Goal: Information Seeking & Learning: Understand process/instructions

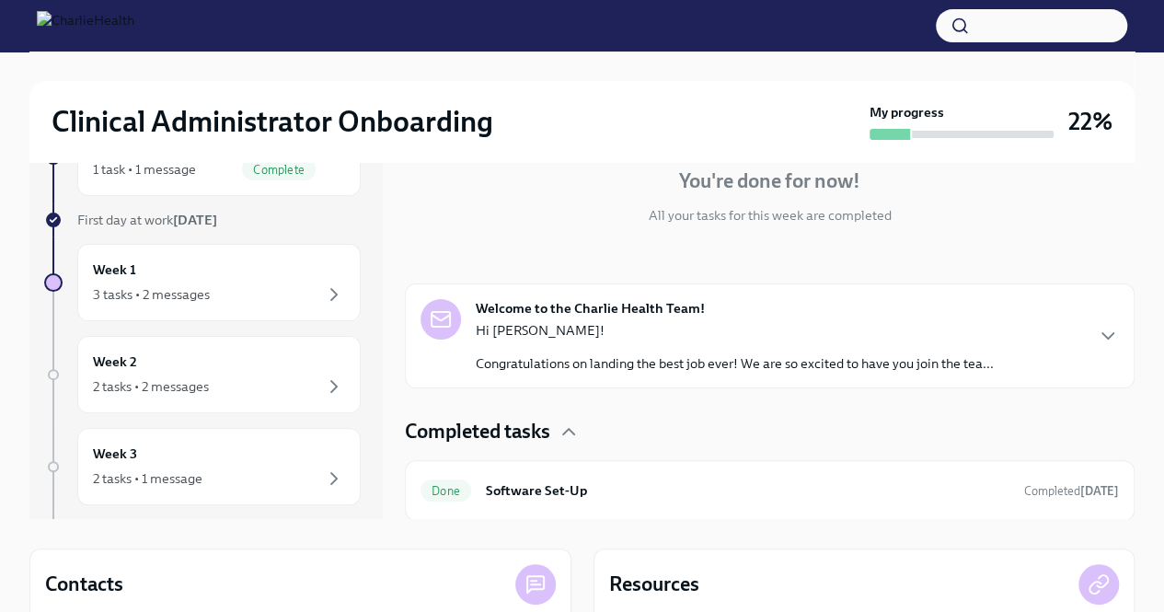
scroll to position [92, 0]
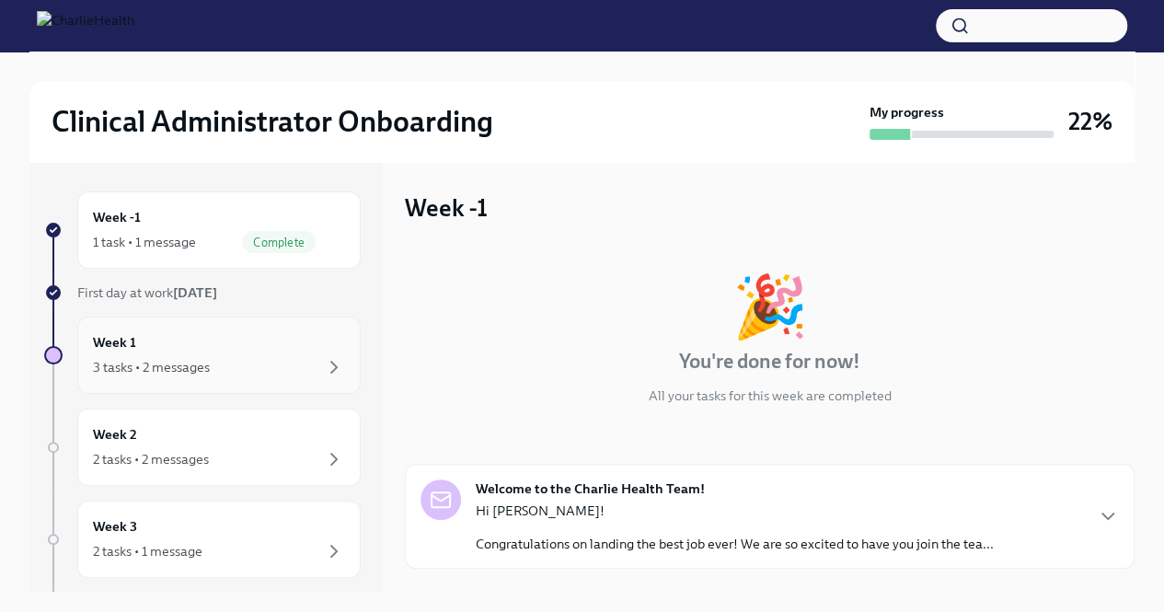
click at [249, 351] on div "Week 1 3 tasks • 2 messages" at bounding box center [219, 355] width 252 height 46
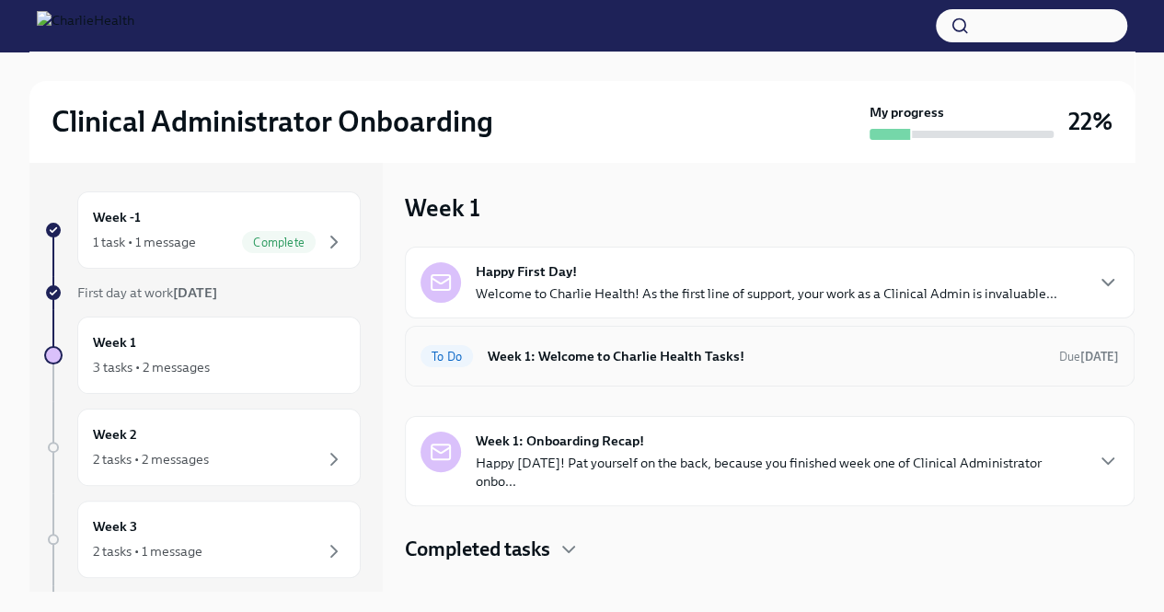
click at [657, 358] on h6 "Week 1: Welcome to Charlie Health Tasks!" at bounding box center [766, 356] width 557 height 20
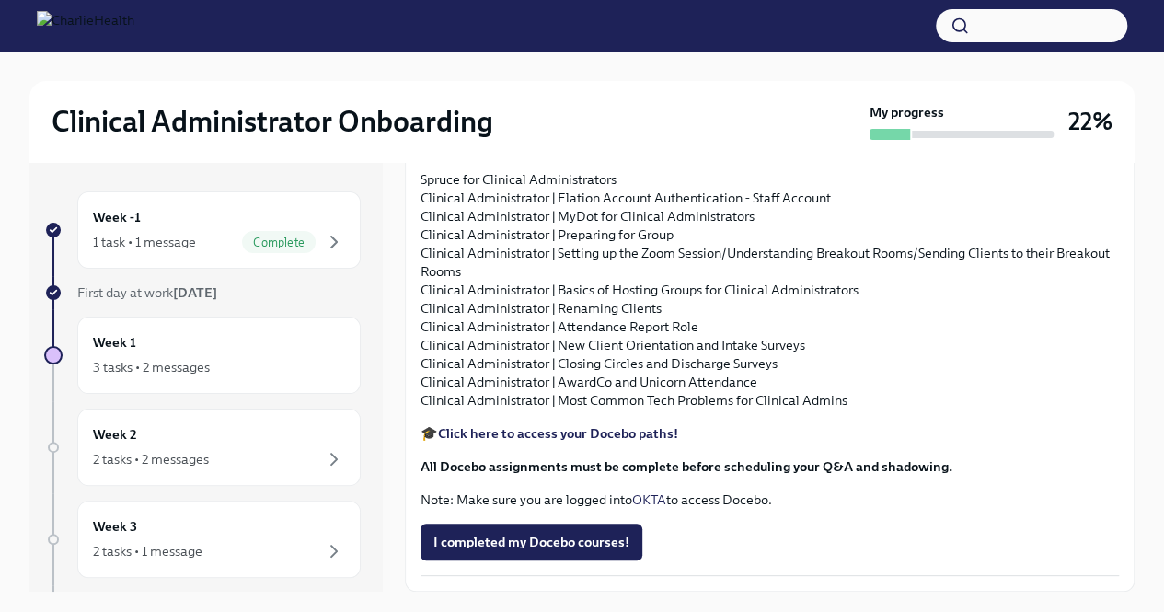
scroll to position [2161, 0]
click at [323, 464] on icon "button" at bounding box center [334, 459] width 22 height 22
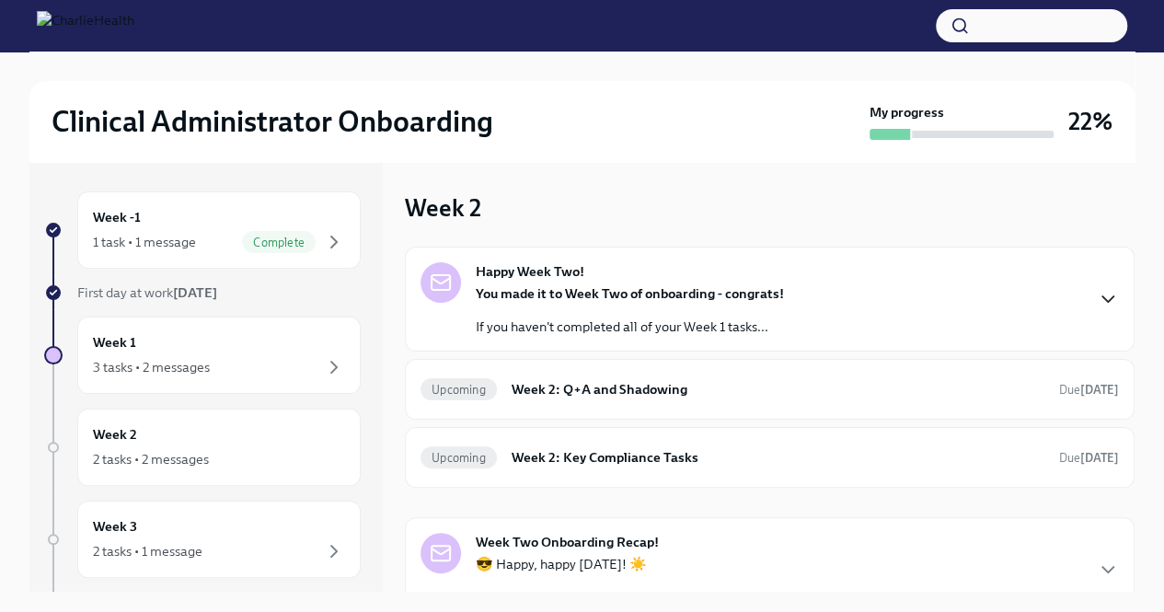
click at [1099, 295] on icon "button" at bounding box center [1108, 299] width 22 height 22
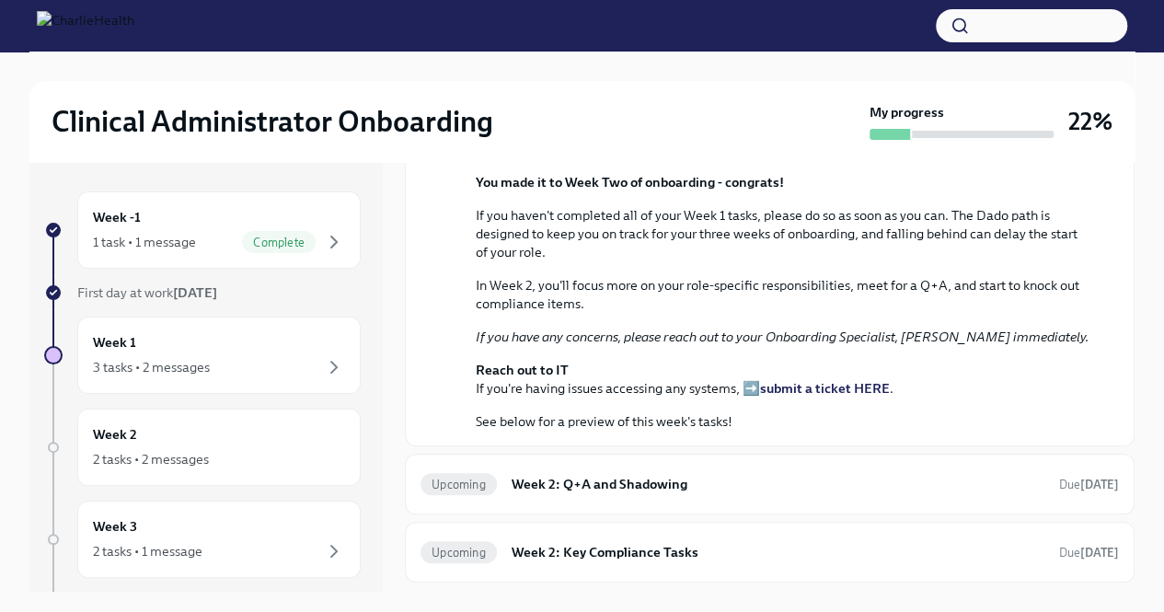
scroll to position [368, 0]
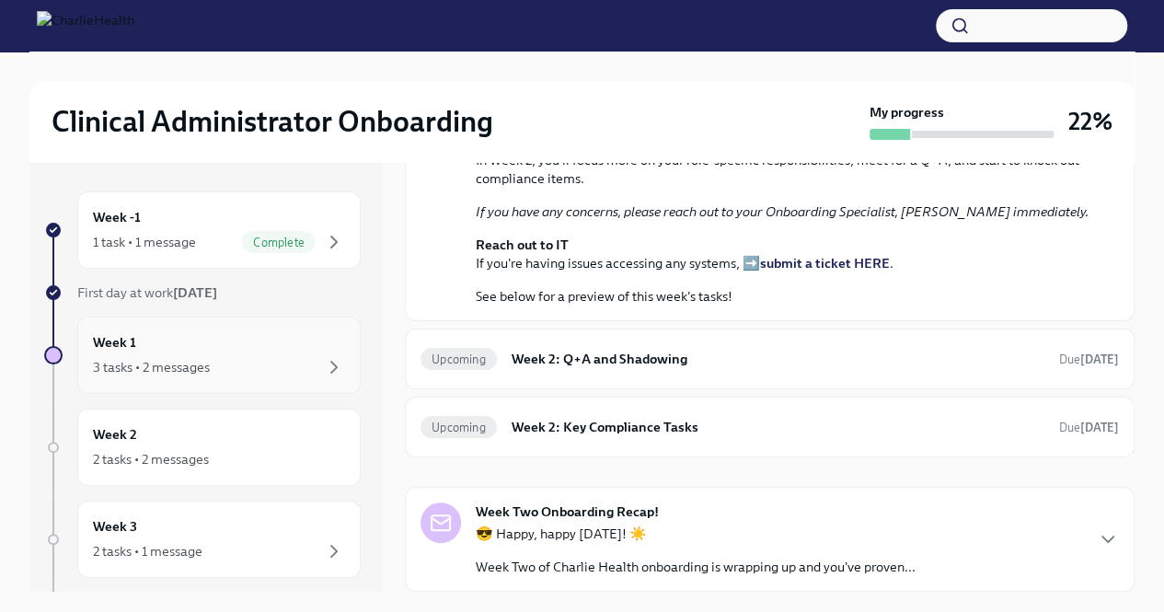
click at [225, 354] on div "Week 1 3 tasks • 2 messages" at bounding box center [219, 355] width 252 height 46
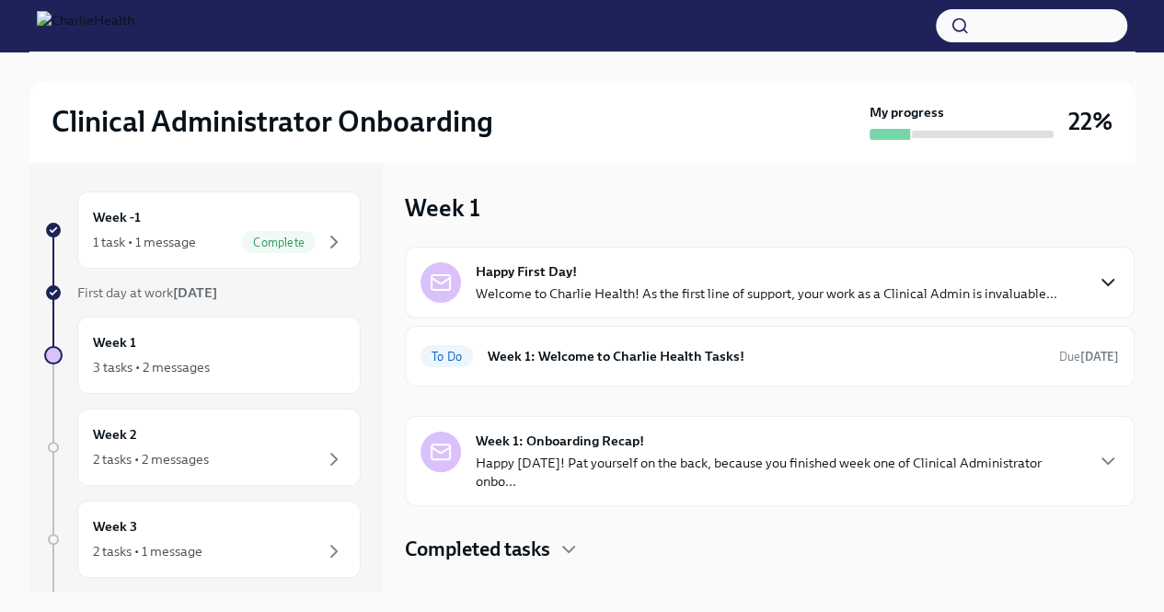
click at [1110, 278] on icon "button" at bounding box center [1108, 283] width 22 height 22
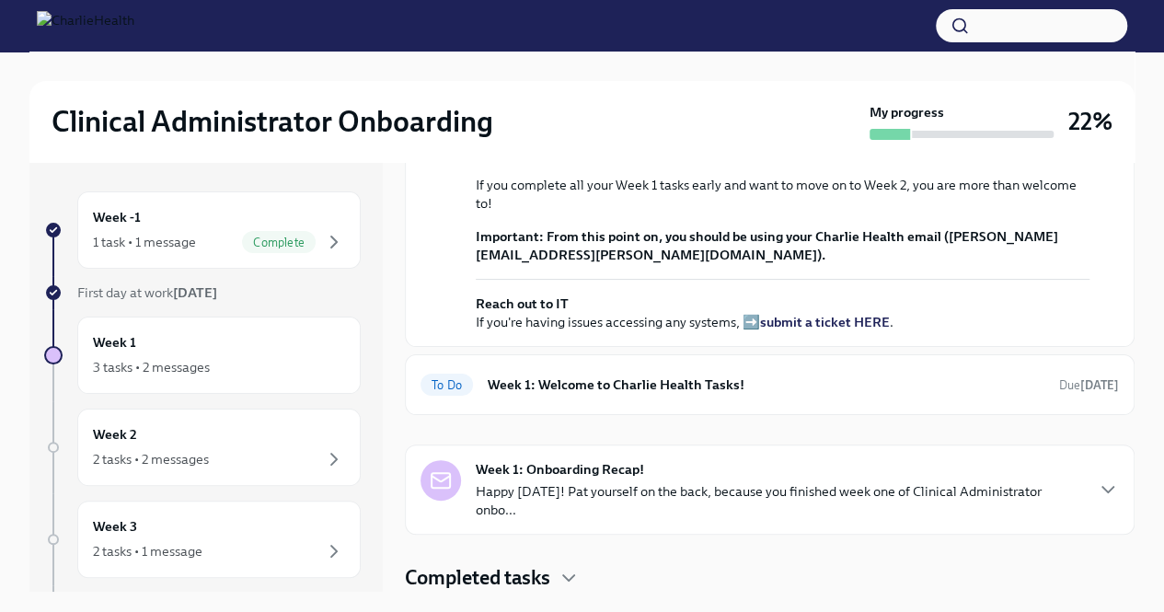
scroll to position [600, 0]
click at [561, 576] on icon "button" at bounding box center [569, 578] width 22 height 22
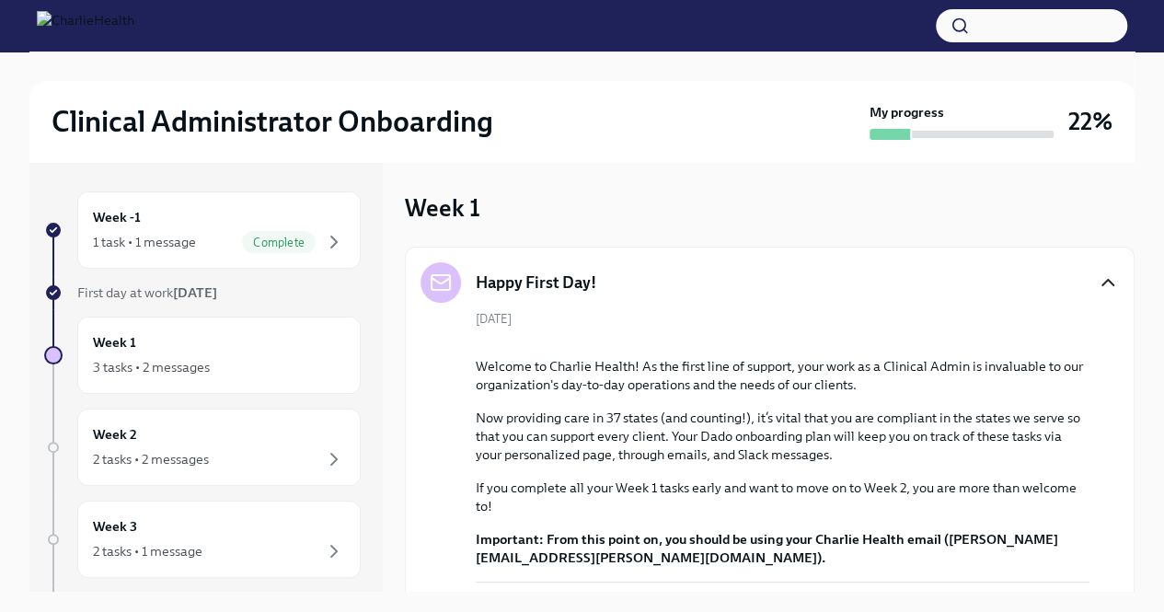
scroll to position [0, 0]
click at [1097, 286] on icon "button" at bounding box center [1108, 283] width 22 height 22
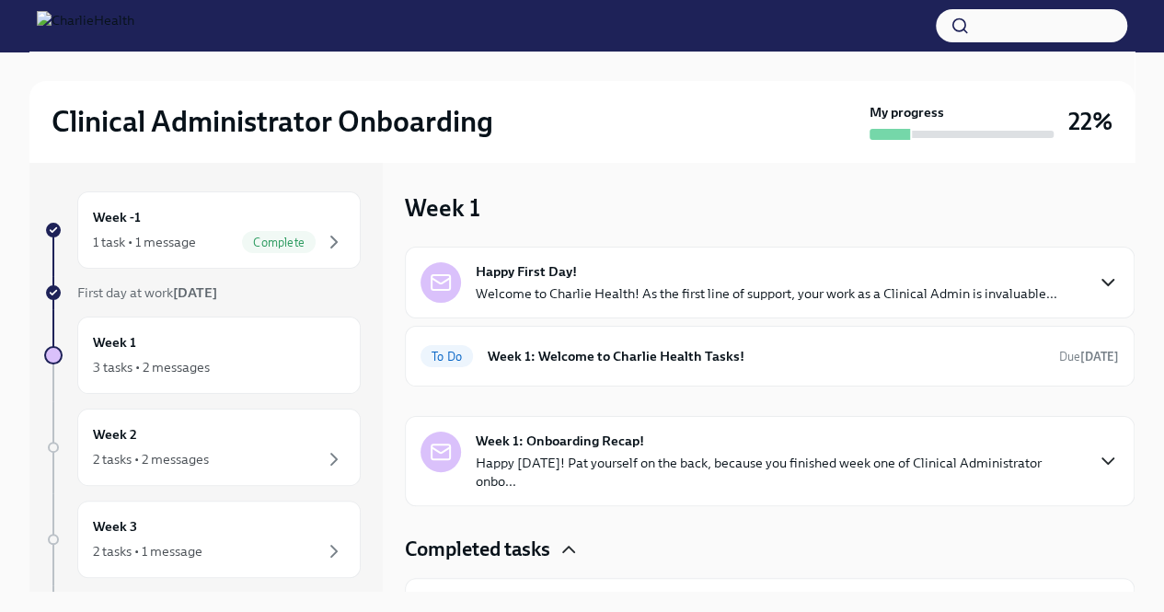
click at [1097, 463] on icon "button" at bounding box center [1108, 461] width 22 height 22
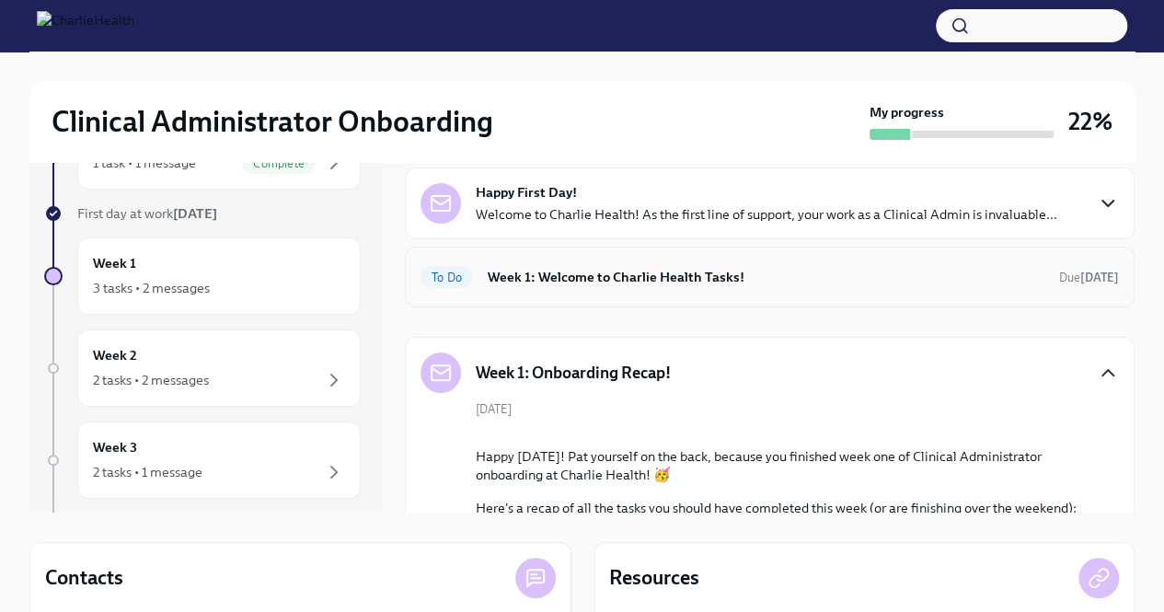
click at [460, 277] on span "To Do" at bounding box center [447, 278] width 52 height 14
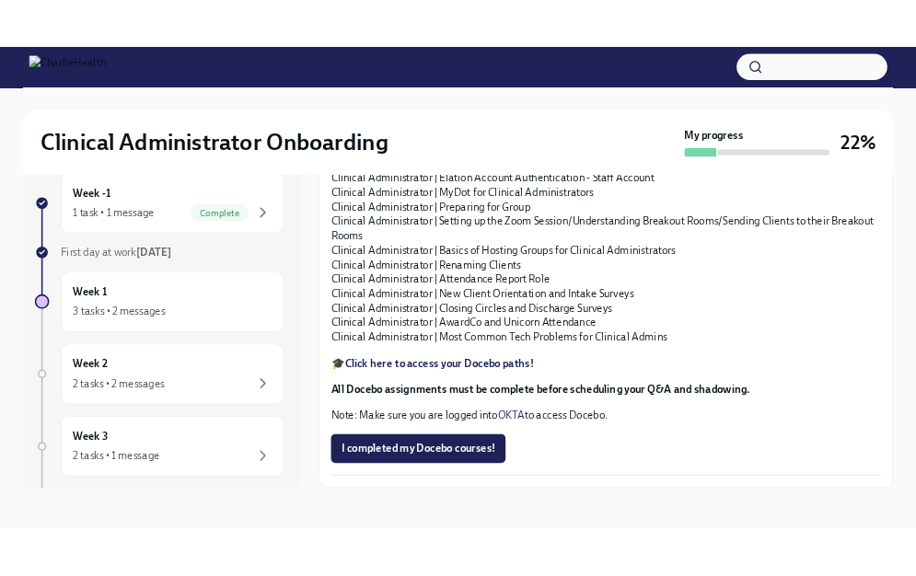
scroll to position [1885, 0]
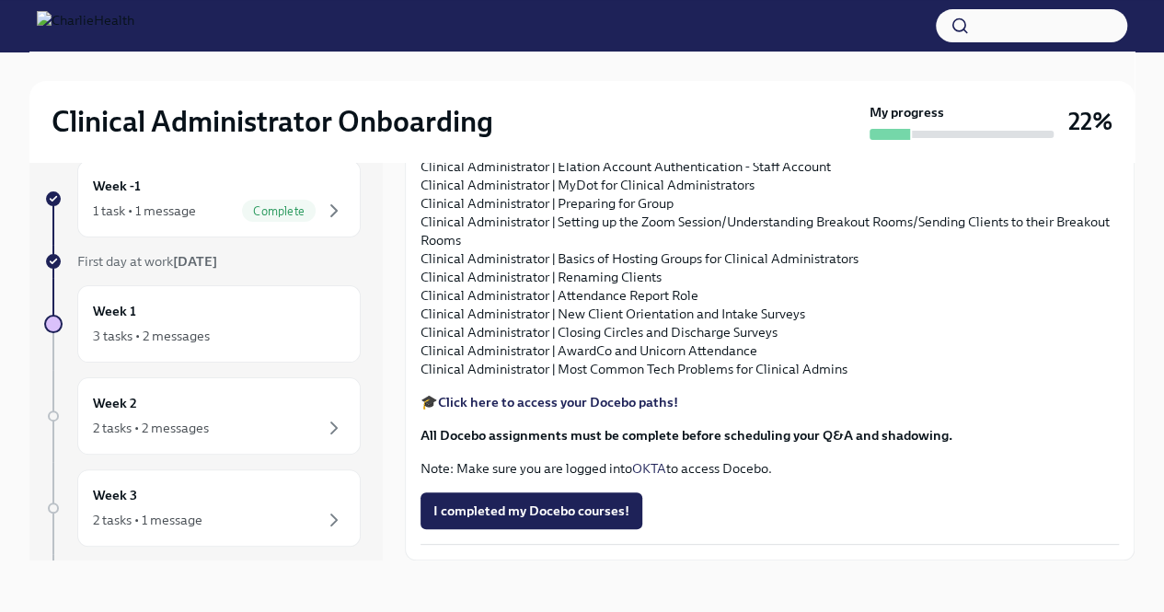
drag, startPoint x: 646, startPoint y: 400, endPoint x: 423, endPoint y: 245, distance: 271.7
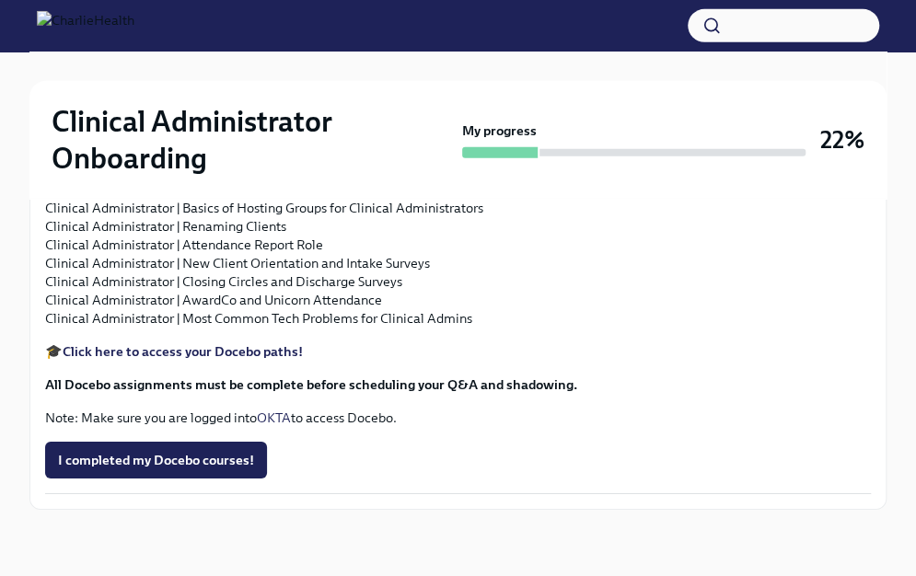
scroll to position [2240, 0]
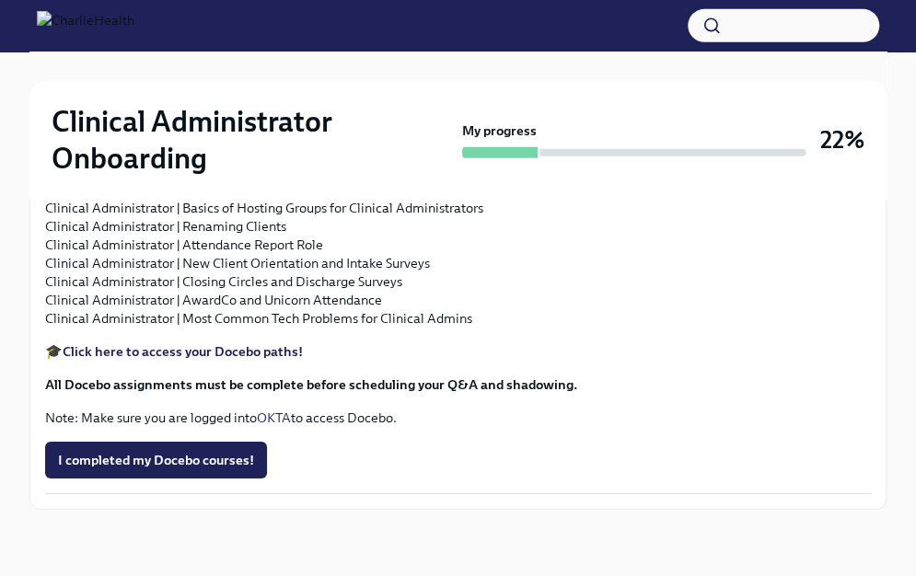
click at [532, 157] on div at bounding box center [500, 152] width 76 height 11
click at [562, 92] on p "HIPAA for Covered Entities (Do this one FIRST) Charlie Health Foundations Clini…" at bounding box center [458, 18] width 826 height 147
drag, startPoint x: 215, startPoint y: 250, endPoint x: 57, endPoint y: 244, distance: 158.4
copy p "Clinical Software Setup (W2)"
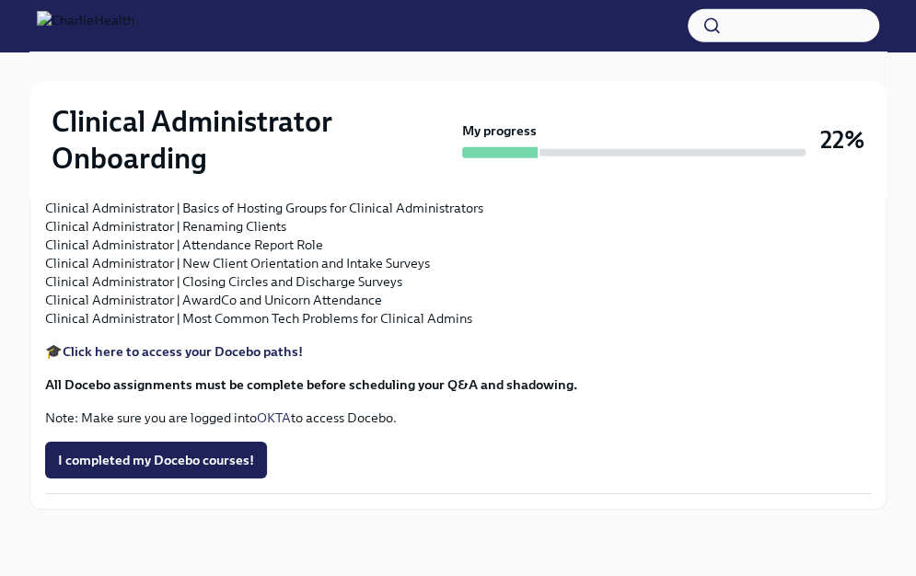
click at [536, 92] on p "HIPAA for Covered Entities (Do this one FIRST) Charlie Health Foundations Clini…" at bounding box center [458, 18] width 826 height 147
drag, startPoint x: 101, startPoint y: 265, endPoint x: 77, endPoint y: 265, distance: 23.9
click at [77, 92] on p "HIPAA for Covered Entities (Do this one FIRST) Charlie Health Foundations Clini…" at bounding box center [458, 18] width 826 height 147
click at [144, 92] on p "HIPAA for Covered Entities (Do this one FIRST) Charlie Health Foundations Clini…" at bounding box center [458, 18] width 826 height 147
drag, startPoint x: 170, startPoint y: 303, endPoint x: 42, endPoint y: 310, distance: 128.2
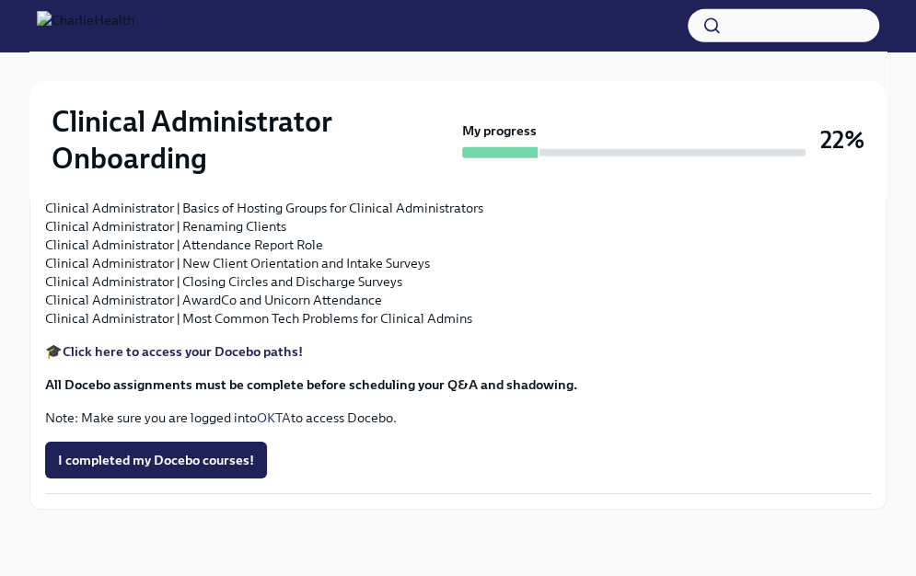
copy p "Non-Clinical Payroll"
click at [515, 194] on div "Clinical Administrator Onboarding My progress 22%" at bounding box center [457, 140] width 857 height 118
click at [278, 92] on p "HIPAA for Covered Entities (Do this one FIRST) Charlie Health Foundations Clini…" at bounding box center [458, 18] width 826 height 147
drag, startPoint x: 145, startPoint y: 266, endPoint x: 34, endPoint y: 258, distance: 110.8
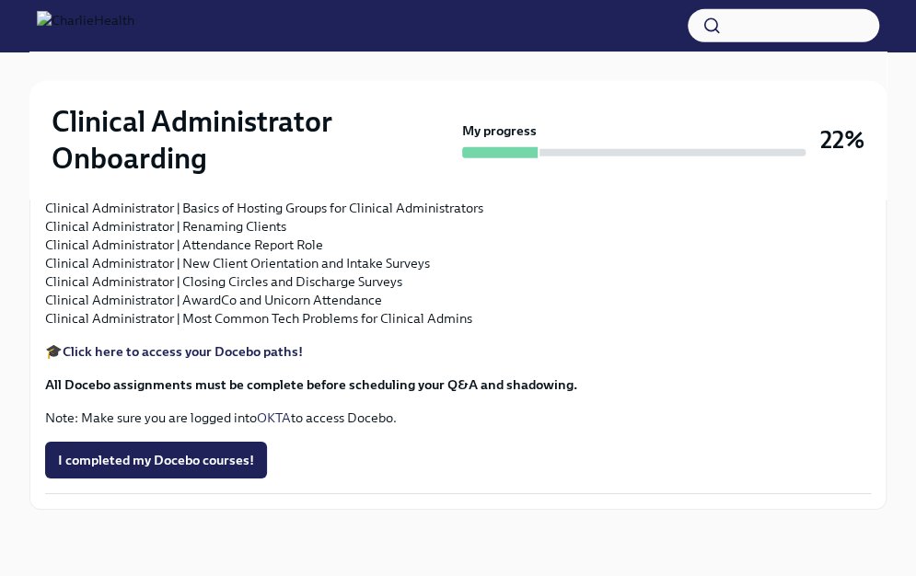
click at [168, 92] on p "HIPAA for Covered Entities (Do this one FIRST) Charlie Health Foundations Clini…" at bounding box center [458, 18] width 826 height 147
drag, startPoint x: 153, startPoint y: 268, endPoint x: 29, endPoint y: 258, distance: 123.8
drag, startPoint x: 73, startPoint y: 257, endPoint x: 50, endPoint y: 260, distance: 23.3
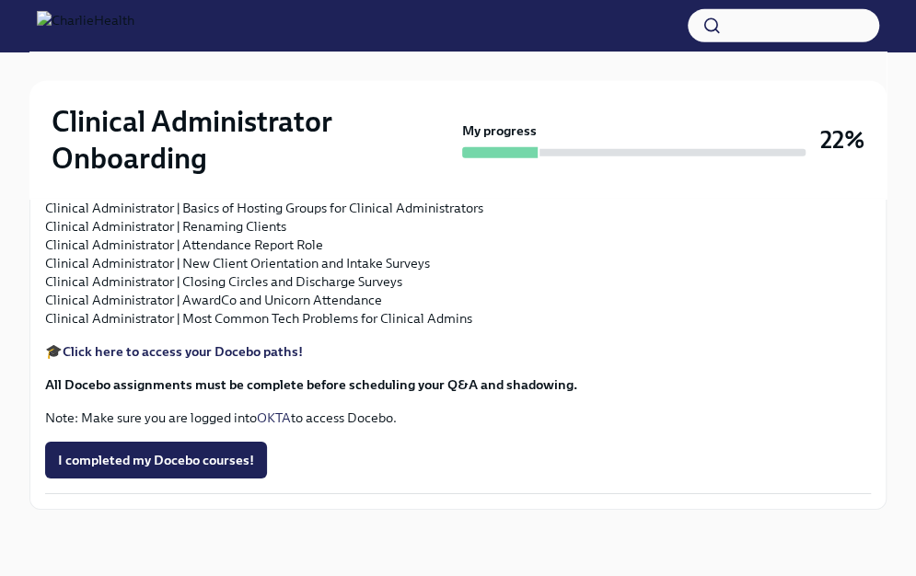
click at [50, 92] on p "HIPAA for Covered Entities (Do this one FIRST) Charlie Health Foundations Clini…" at bounding box center [458, 18] width 826 height 147
click at [471, 103] on div "Clinical Administrator Onboarding My progress 22%" at bounding box center [458, 140] width 813 height 74
drag, startPoint x: 198, startPoint y: 371, endPoint x: 44, endPoint y: 375, distance: 153.8
click at [45, 92] on p "HIPAA for Covered Entities (Do this one FIRST) Charlie Health Foundations Clini…" at bounding box center [458, 18] width 826 height 147
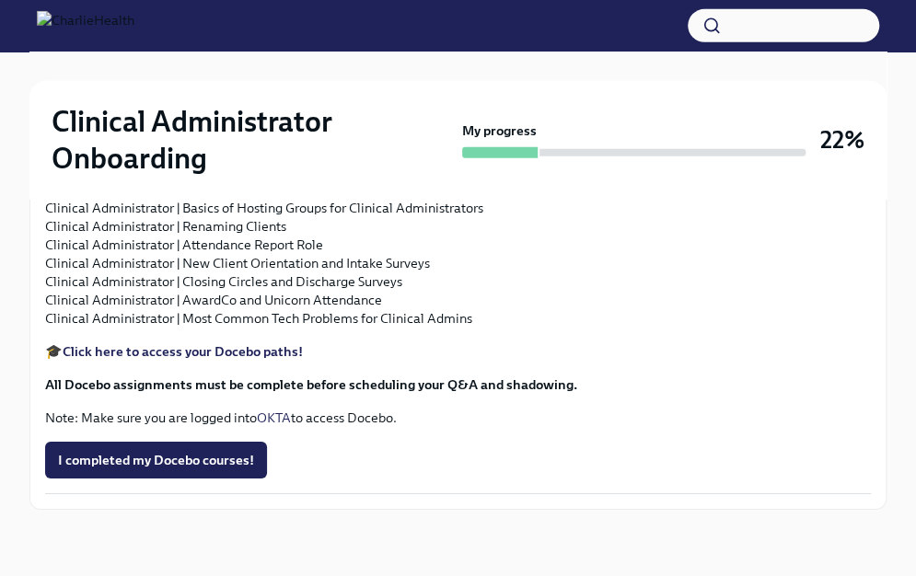
drag, startPoint x: 73, startPoint y: 367, endPoint x: 536, endPoint y: 283, distance: 470.5
click at [536, 92] on p "HIPAA for Covered Entities (Do this one FIRST) Charlie Health Foundations Clini…" at bounding box center [458, 18] width 826 height 147
click at [271, 360] on strong "Click here to access your Docebo paths!" at bounding box center [183, 351] width 240 height 17
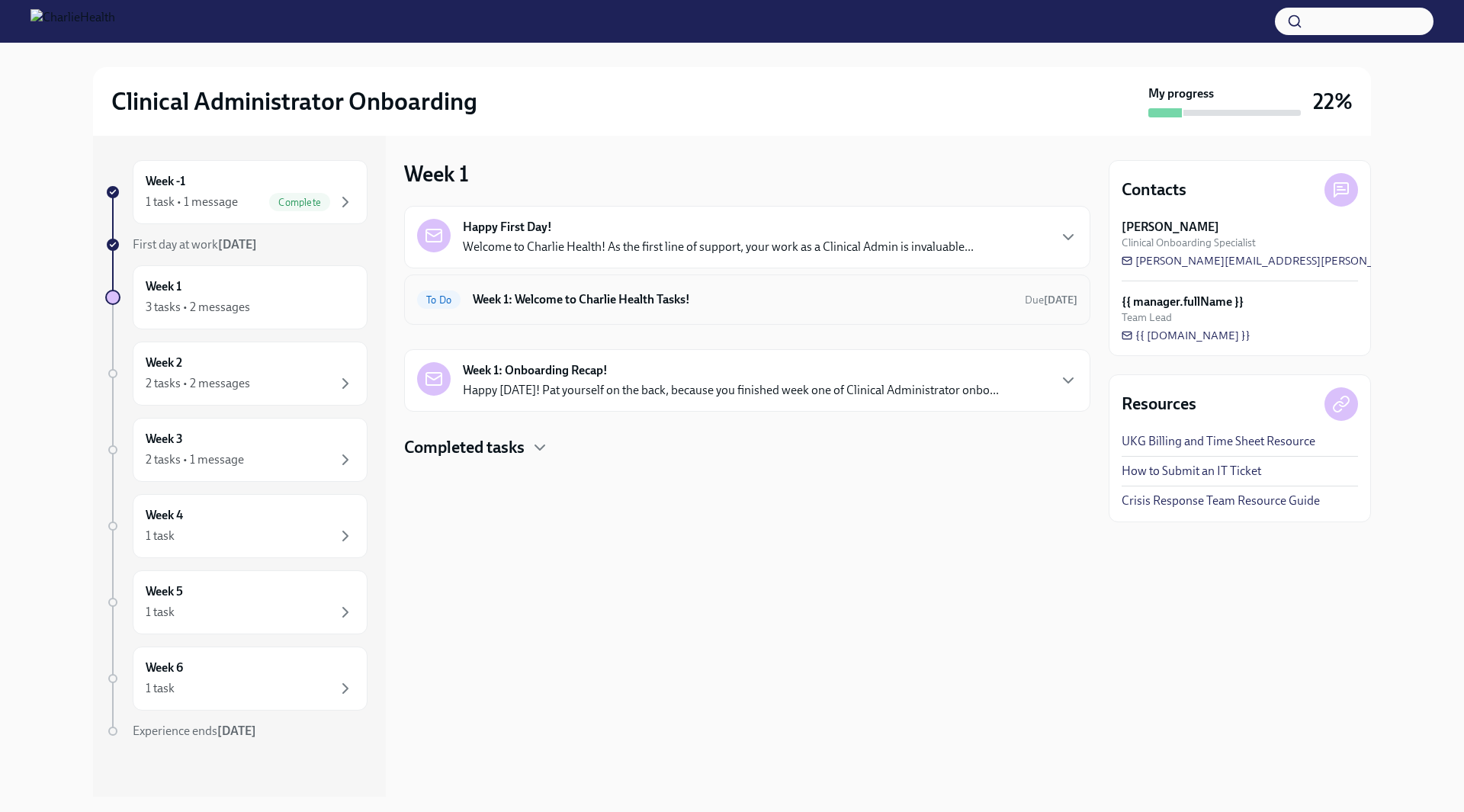
click at [550, 305] on h6 "Week 1: Welcome to Charlie Health Tasks!" at bounding box center [743, 300] width 540 height 17
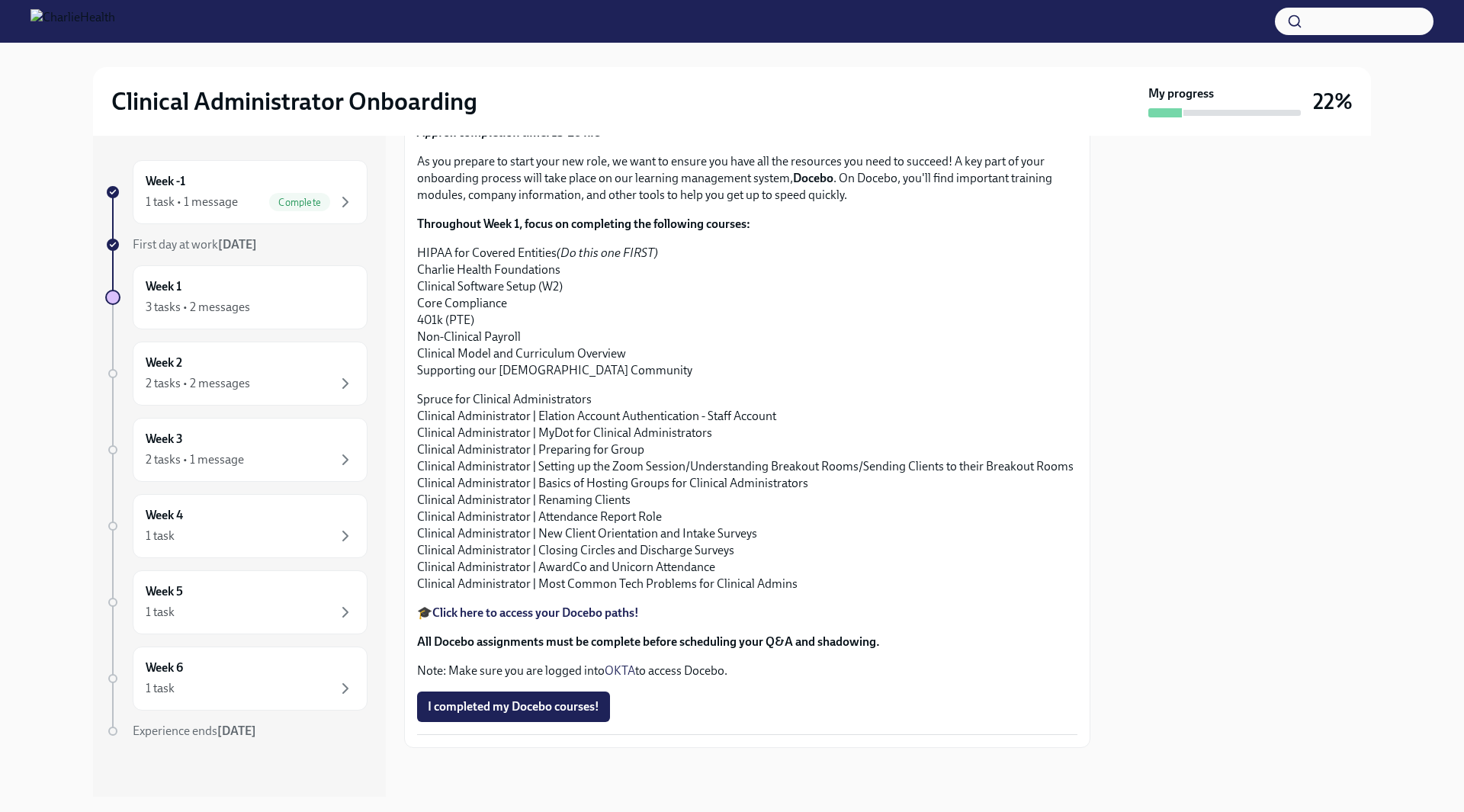
scroll to position [1738, 0]
click at [587, 605] on p "🎓 Click here to access your Docebo paths!" at bounding box center [746, 613] width 660 height 17
click at [584, 608] on strong "Click here to access your Docebo paths!" at bounding box center [535, 612] width 206 height 14
click at [221, 379] on div "2 tasks • 2 messages" at bounding box center [198, 384] width 104 height 17
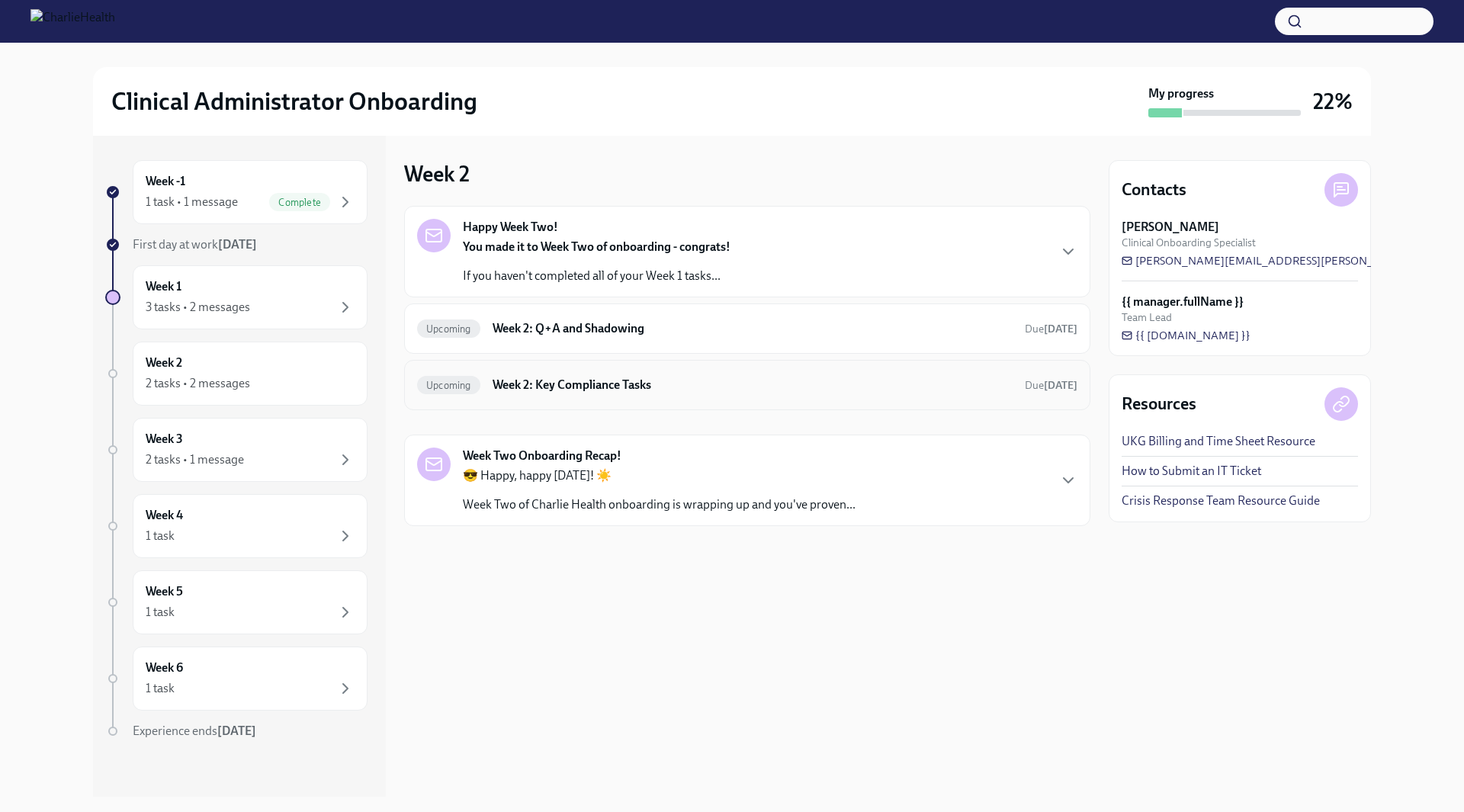
click at [762, 379] on h6 "Week 2: Key Compliance Tasks" at bounding box center [753, 385] width 520 height 17
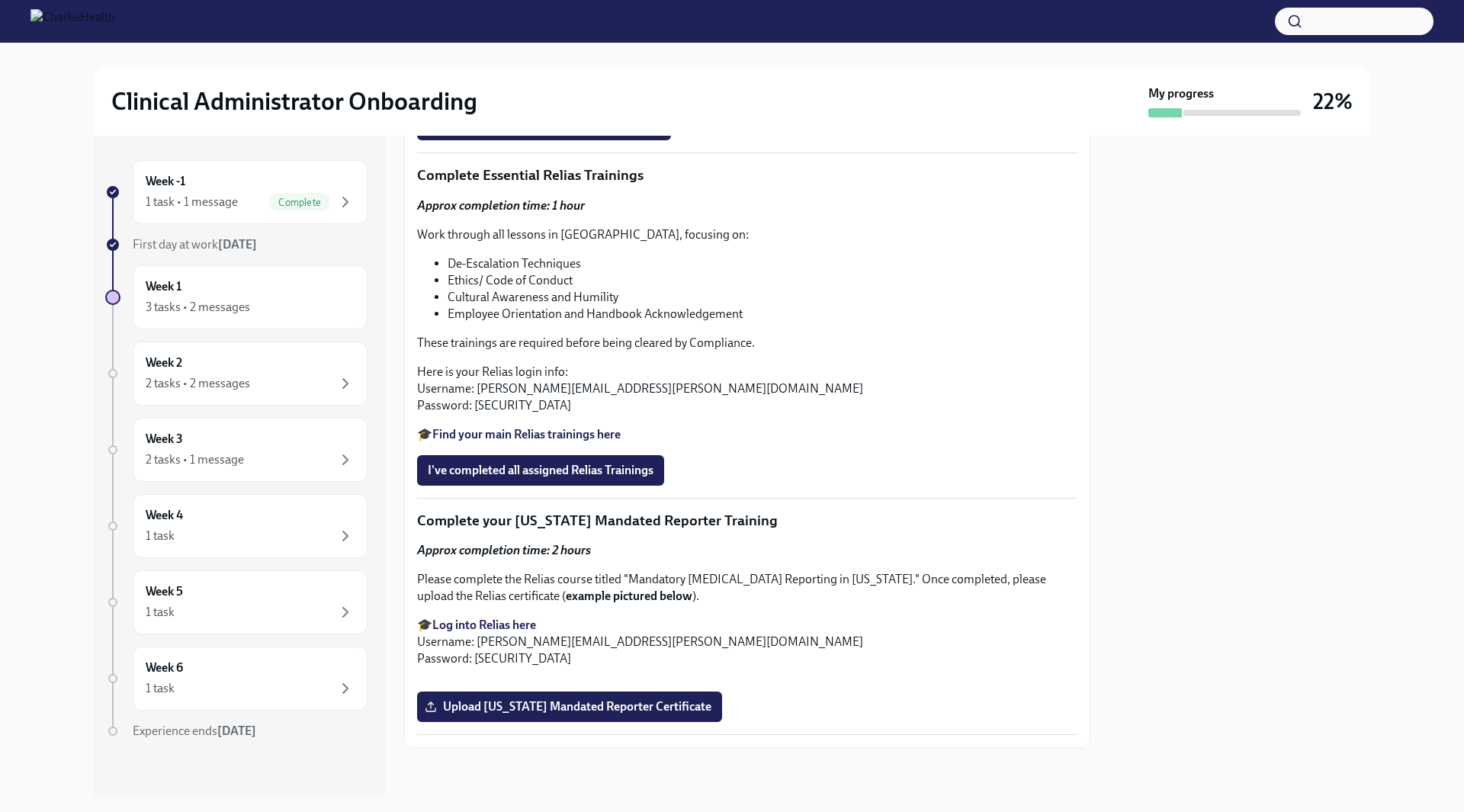
scroll to position [1297, 0]
click at [212, 290] on div "Week 1 3 tasks • 2 messages" at bounding box center [250, 297] width 209 height 38
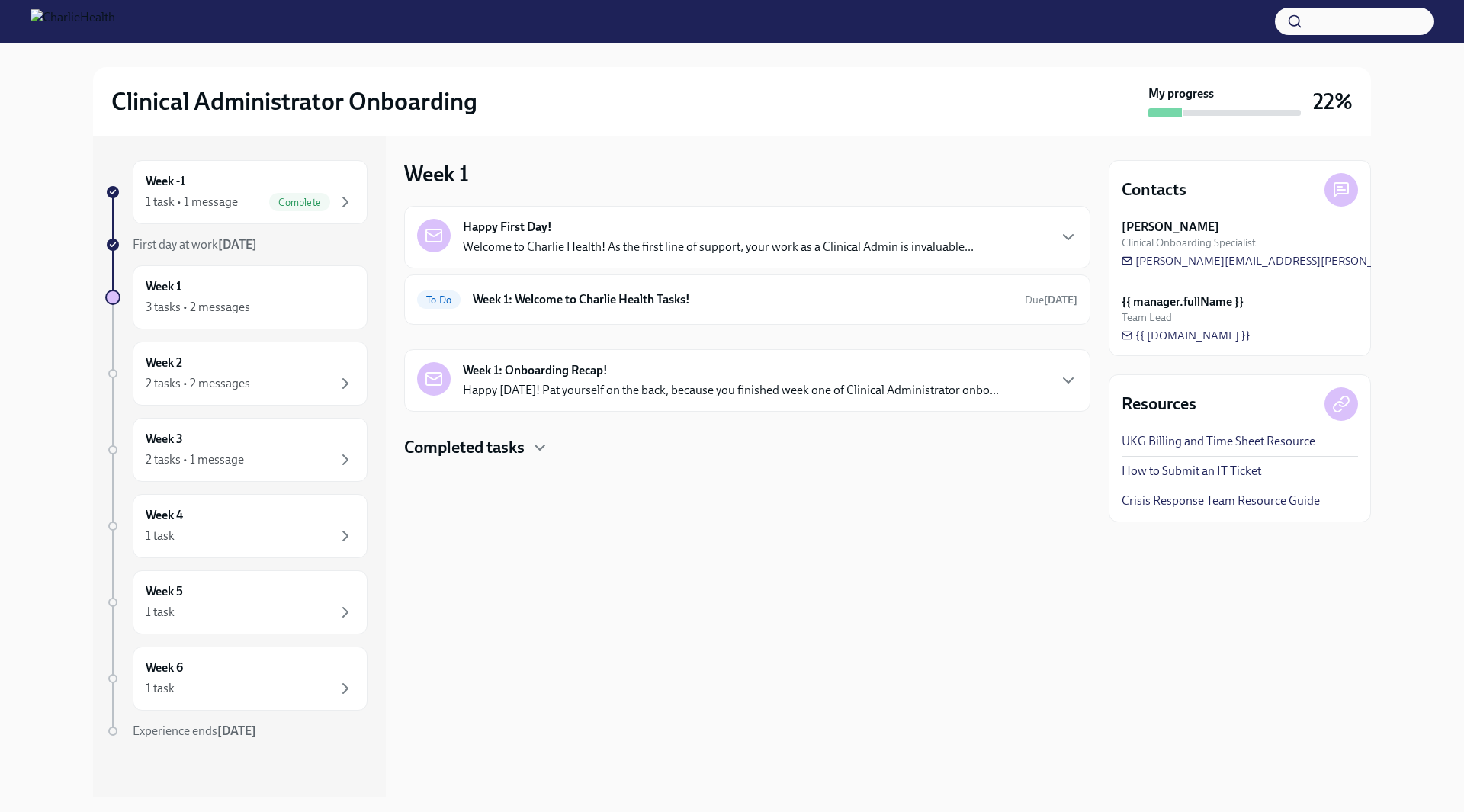
click at [1037, 241] on div "Happy First Day! Welcome to Charlie Health! As the first line of support, your …" at bounding box center [746, 237] width 660 height 36
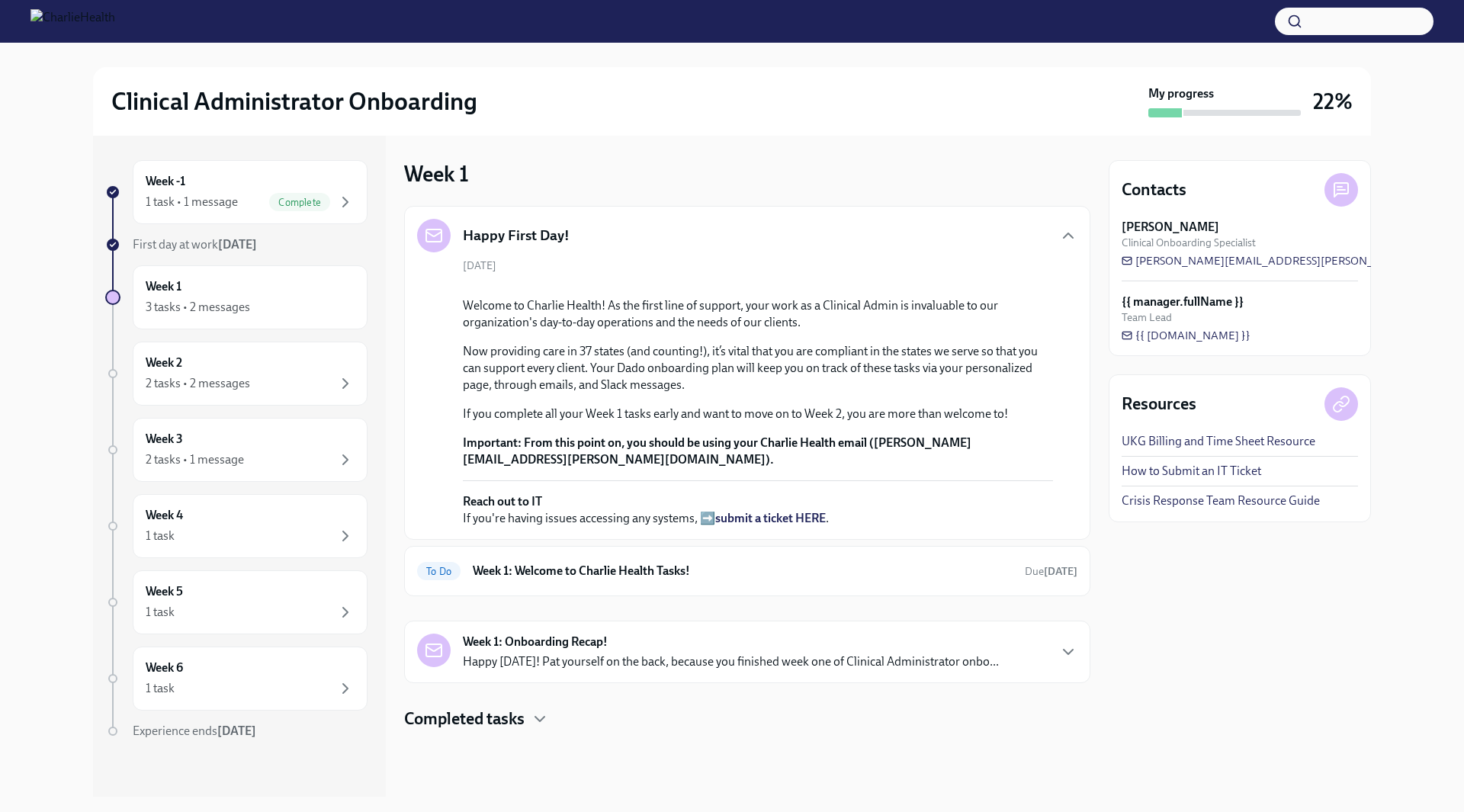
scroll to position [273, 0]
click at [524, 650] on strong "Week 1: Onboarding Recap!" at bounding box center [535, 642] width 145 height 17
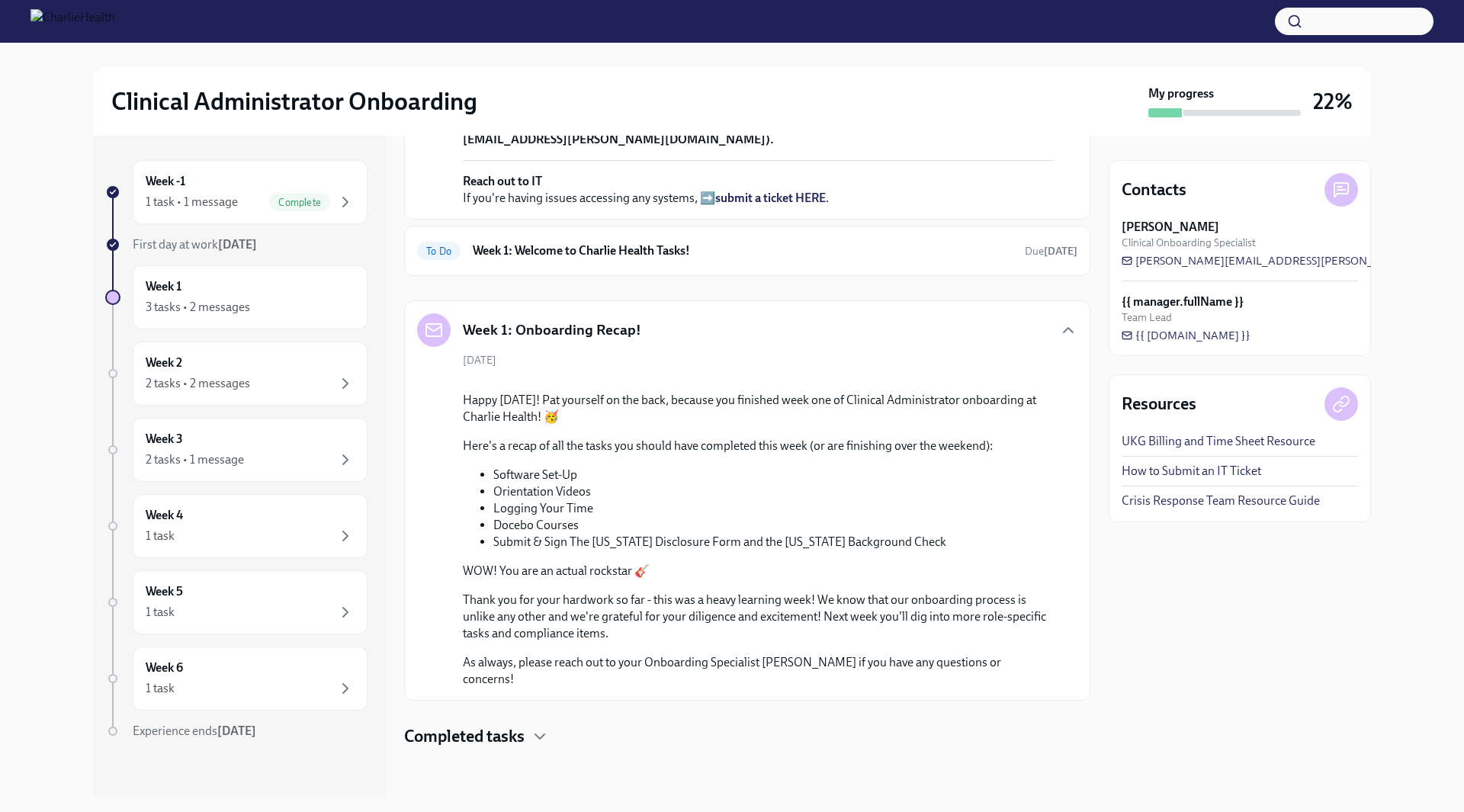
scroll to position [1027, 0]
click at [540, 742] on icon "button" at bounding box center [540, 737] width 18 height 18
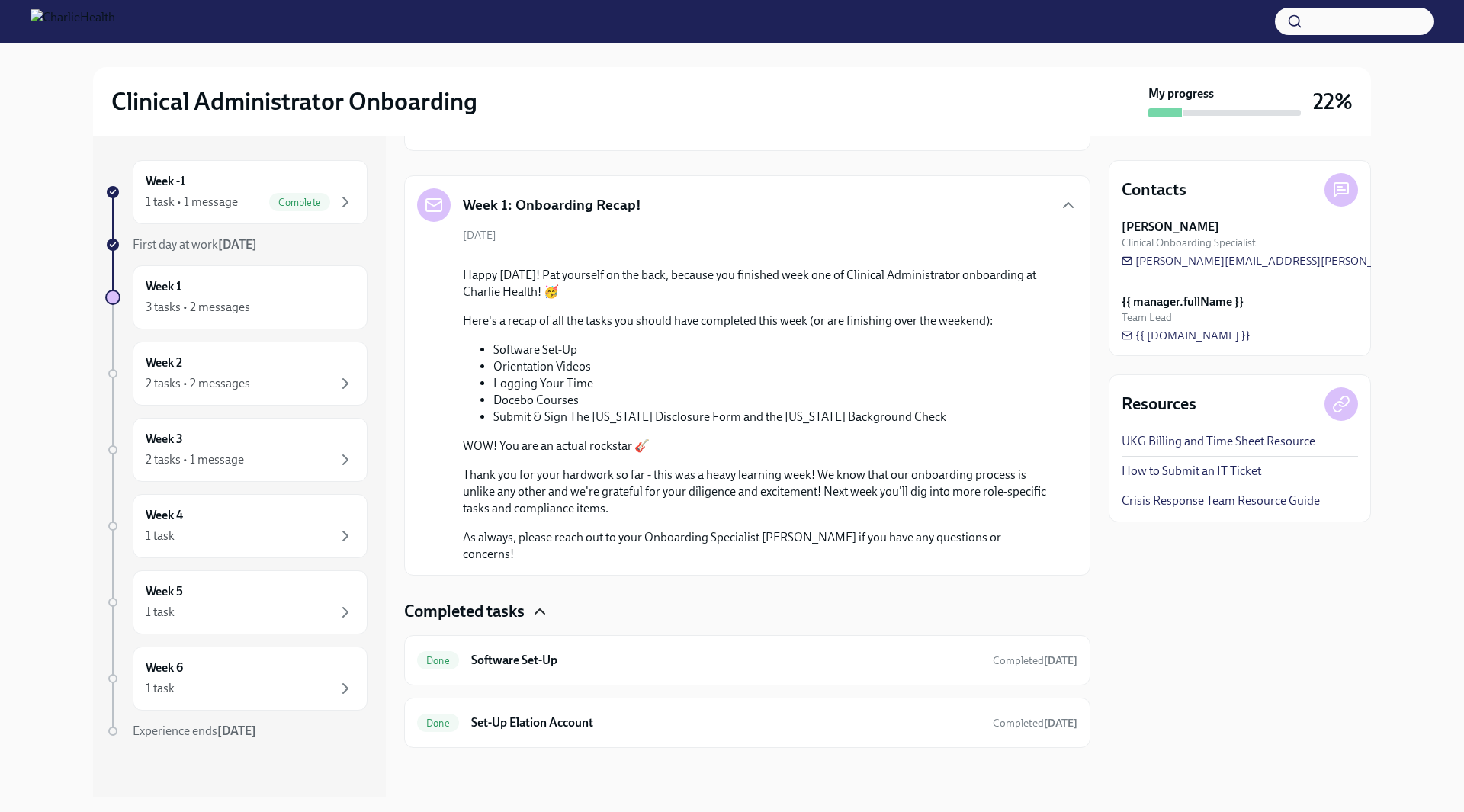
scroll to position [389, 0]
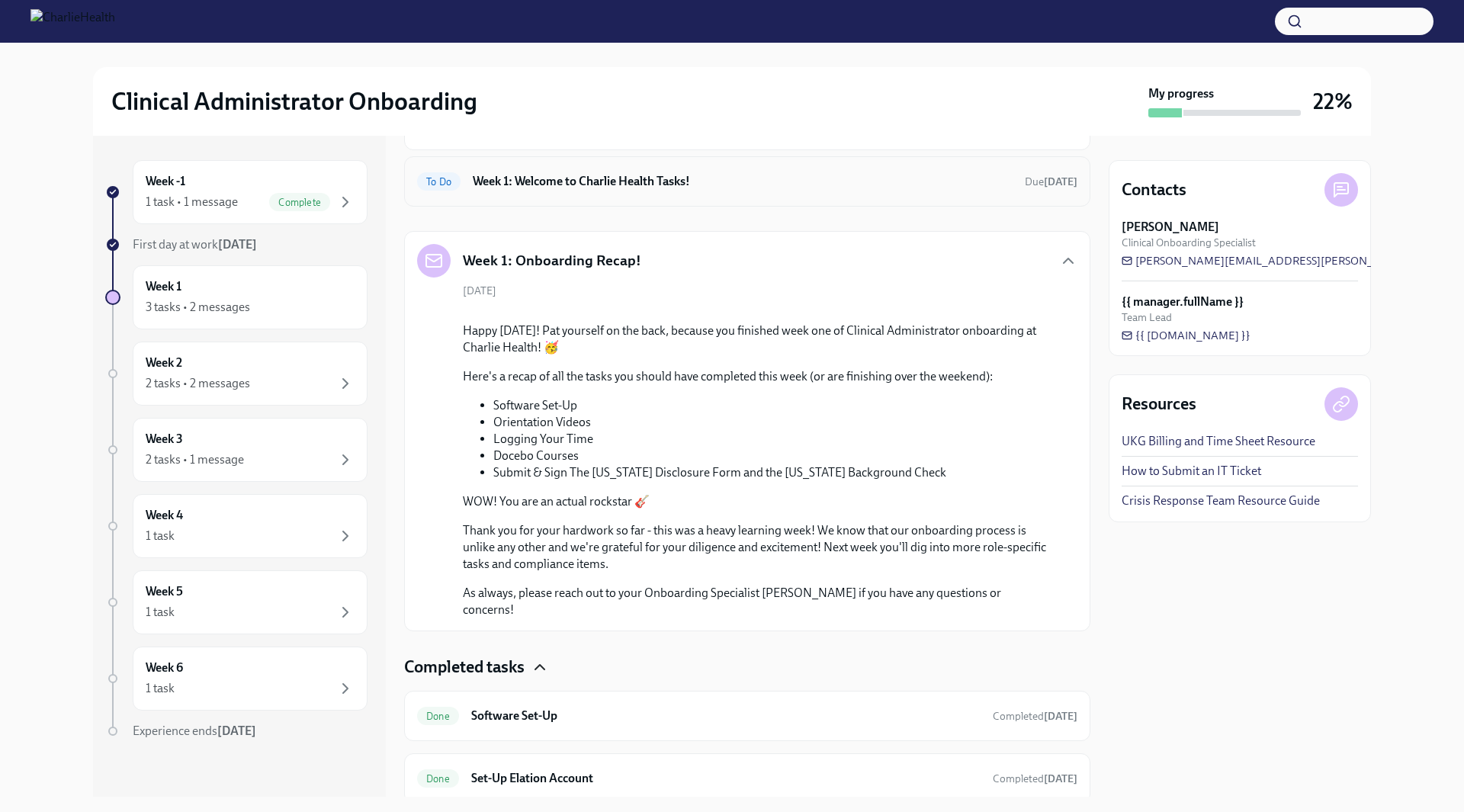
click at [633, 194] on div "To Do Week 1: Welcome to Charlie Health Tasks! Due in 2 days" at bounding box center [746, 181] width 660 height 24
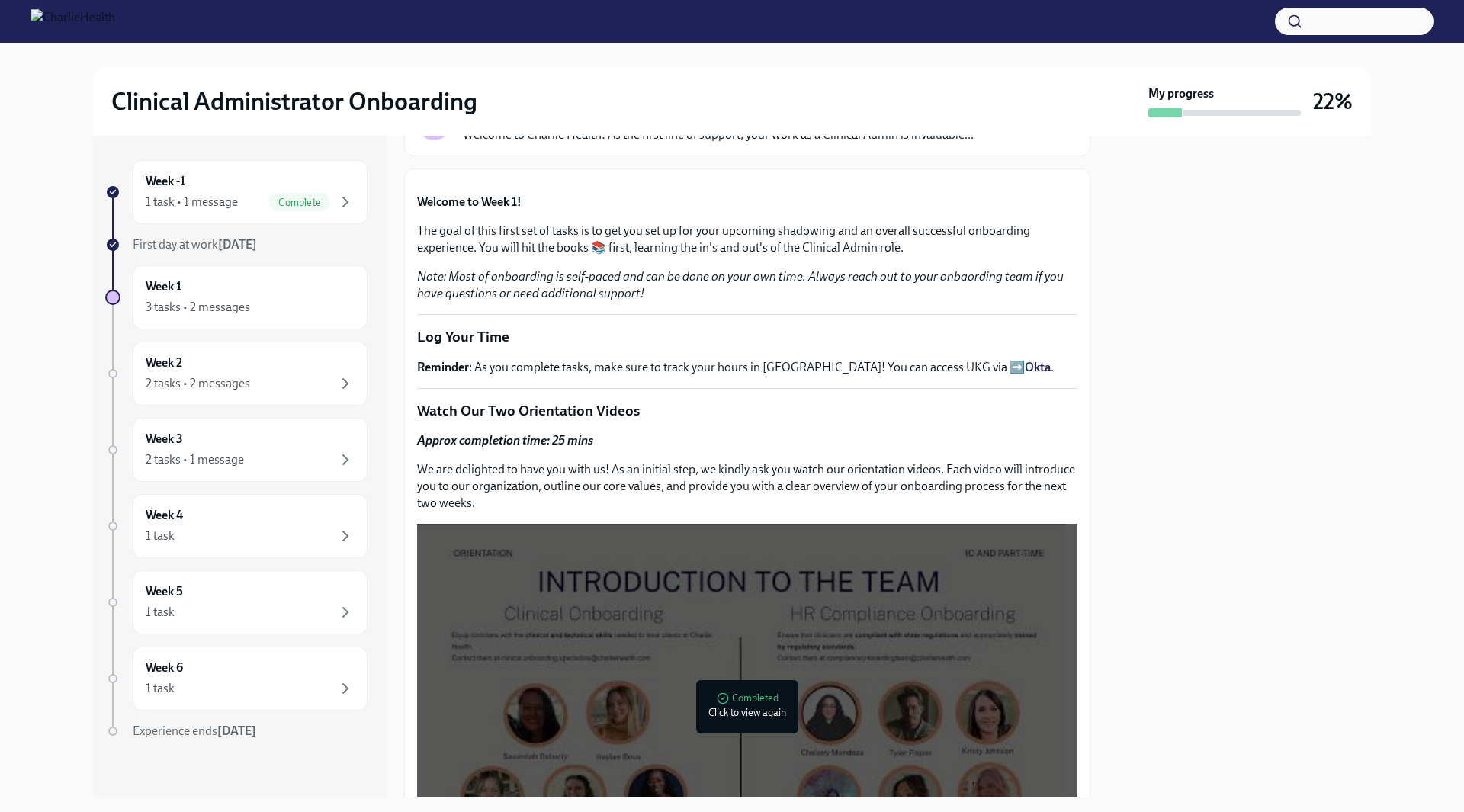
scroll to position [152, 0]
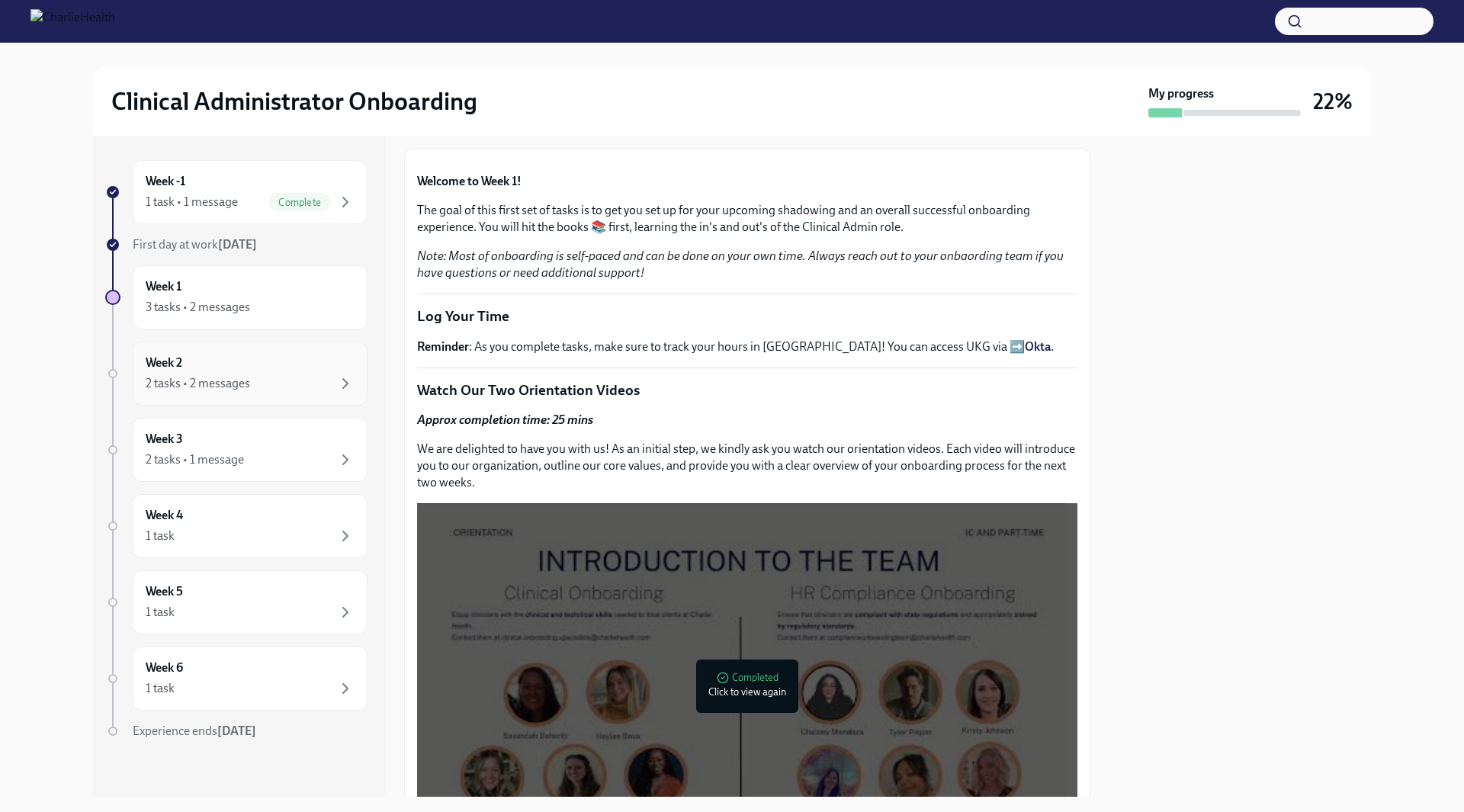
click at [304, 371] on div "Week 2 2 tasks • 2 messages" at bounding box center [250, 374] width 209 height 38
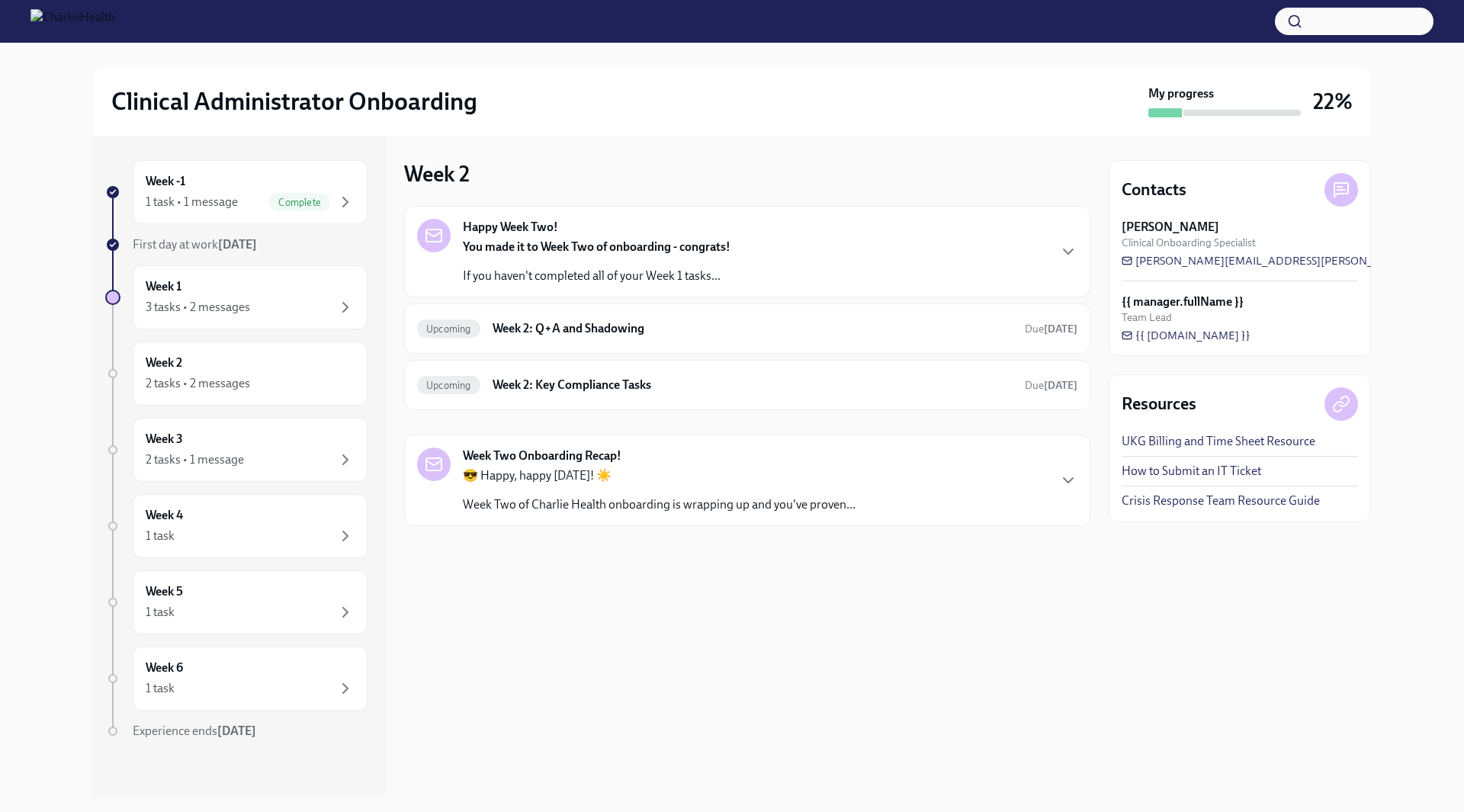
click at [759, 282] on div "Happy Week Two! You made it to Week Two of onboarding - congrats! If you haven'…" at bounding box center [746, 251] width 660 height 65
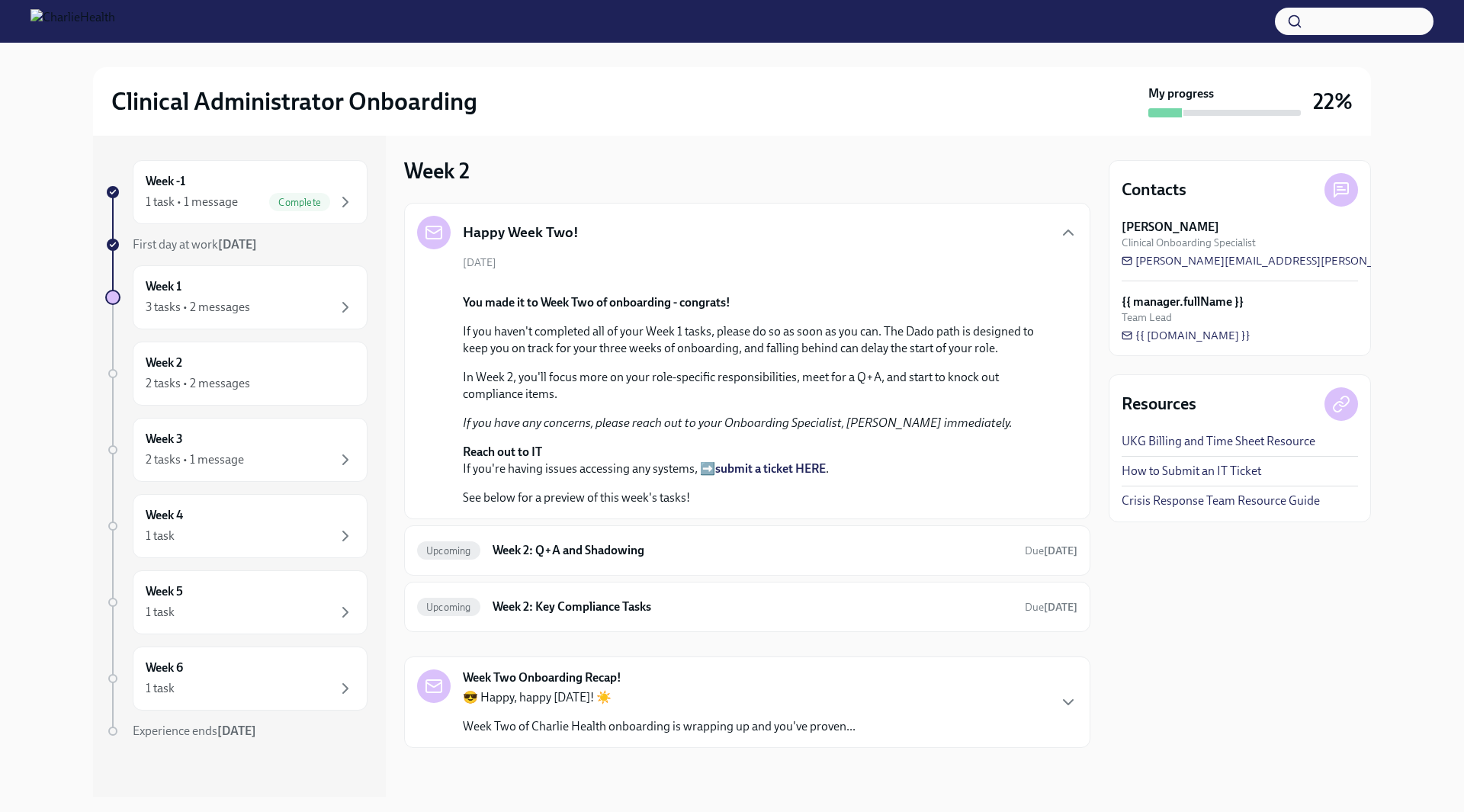
scroll to position [437, 0]
click at [688, 539] on div "Upcoming Week 2: Q+A and Shadowing Due in 9 days" at bounding box center [746, 550] width 660 height 24
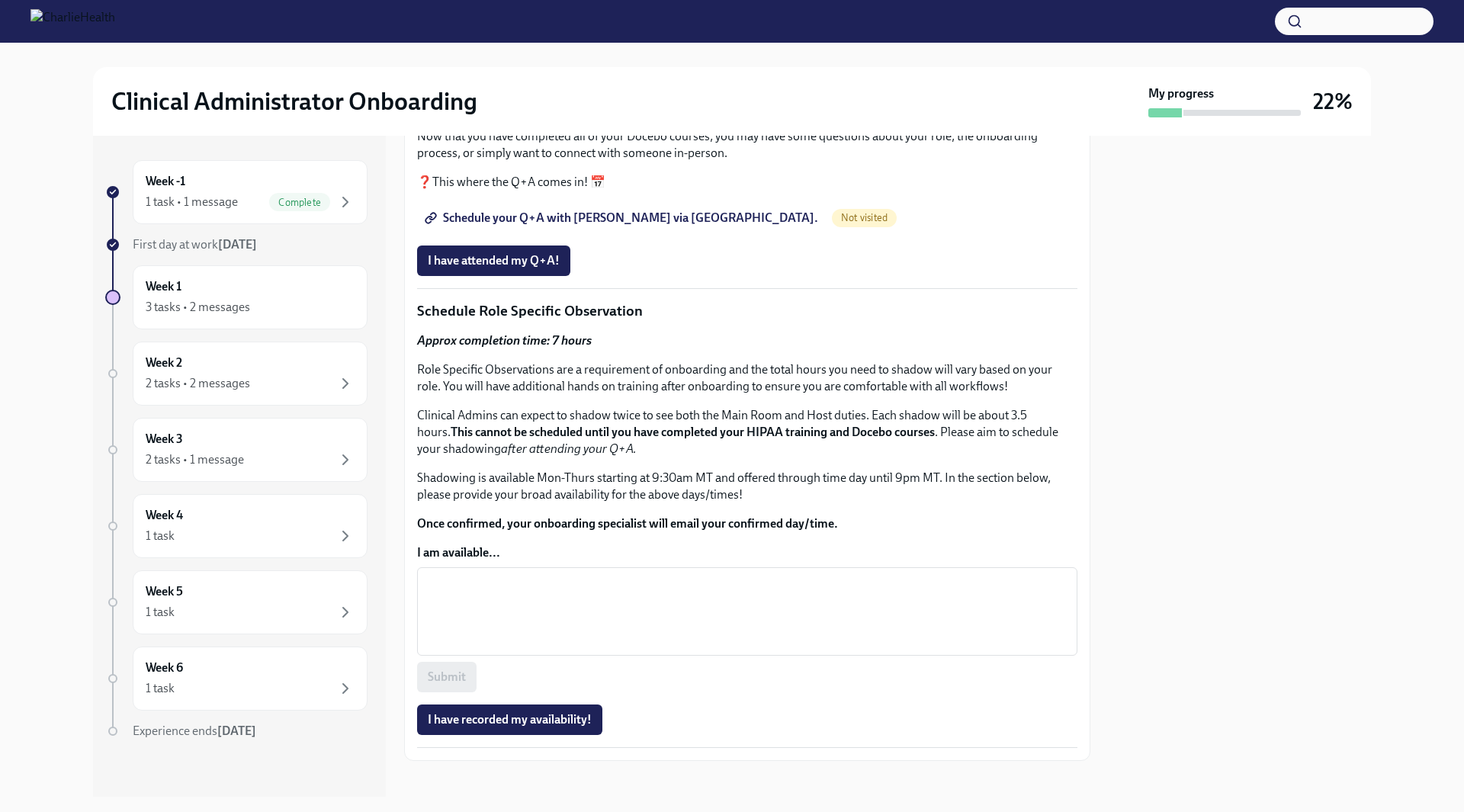
scroll to position [381, 0]
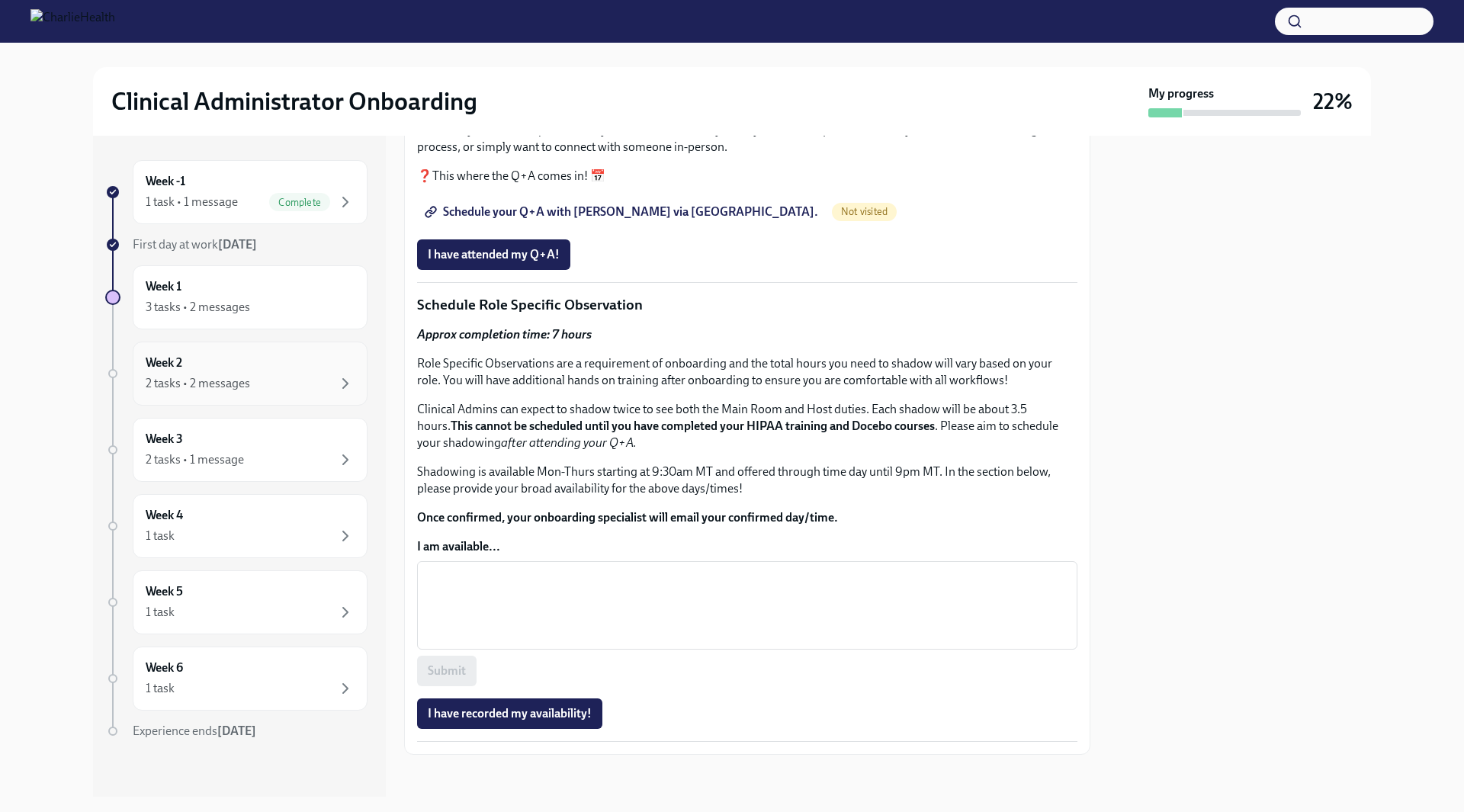
click at [273, 370] on div "Week 2 2 tasks • 2 messages" at bounding box center [250, 374] width 209 height 38
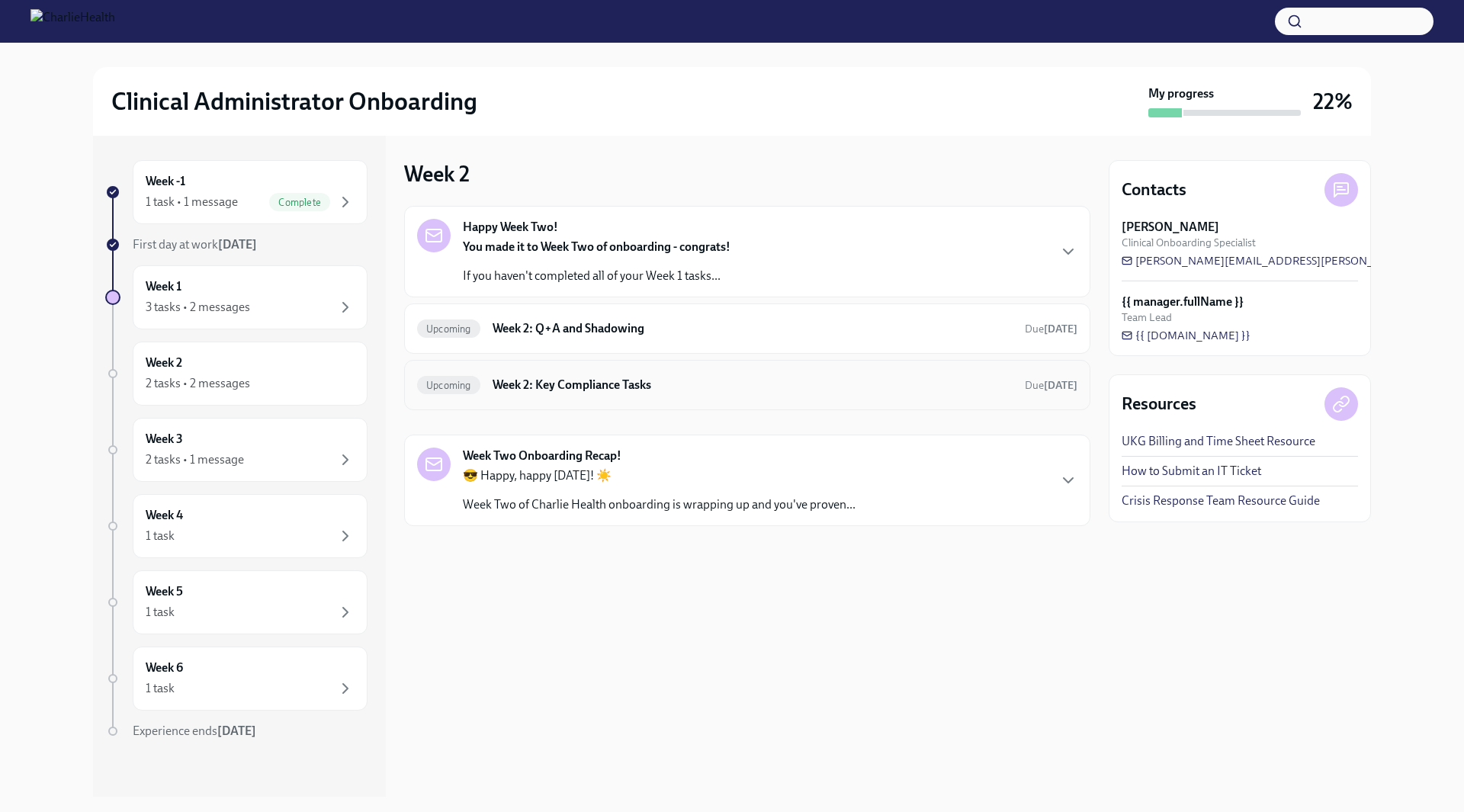
click at [838, 377] on h6 "Week 2: Key Compliance Tasks" at bounding box center [753, 385] width 520 height 17
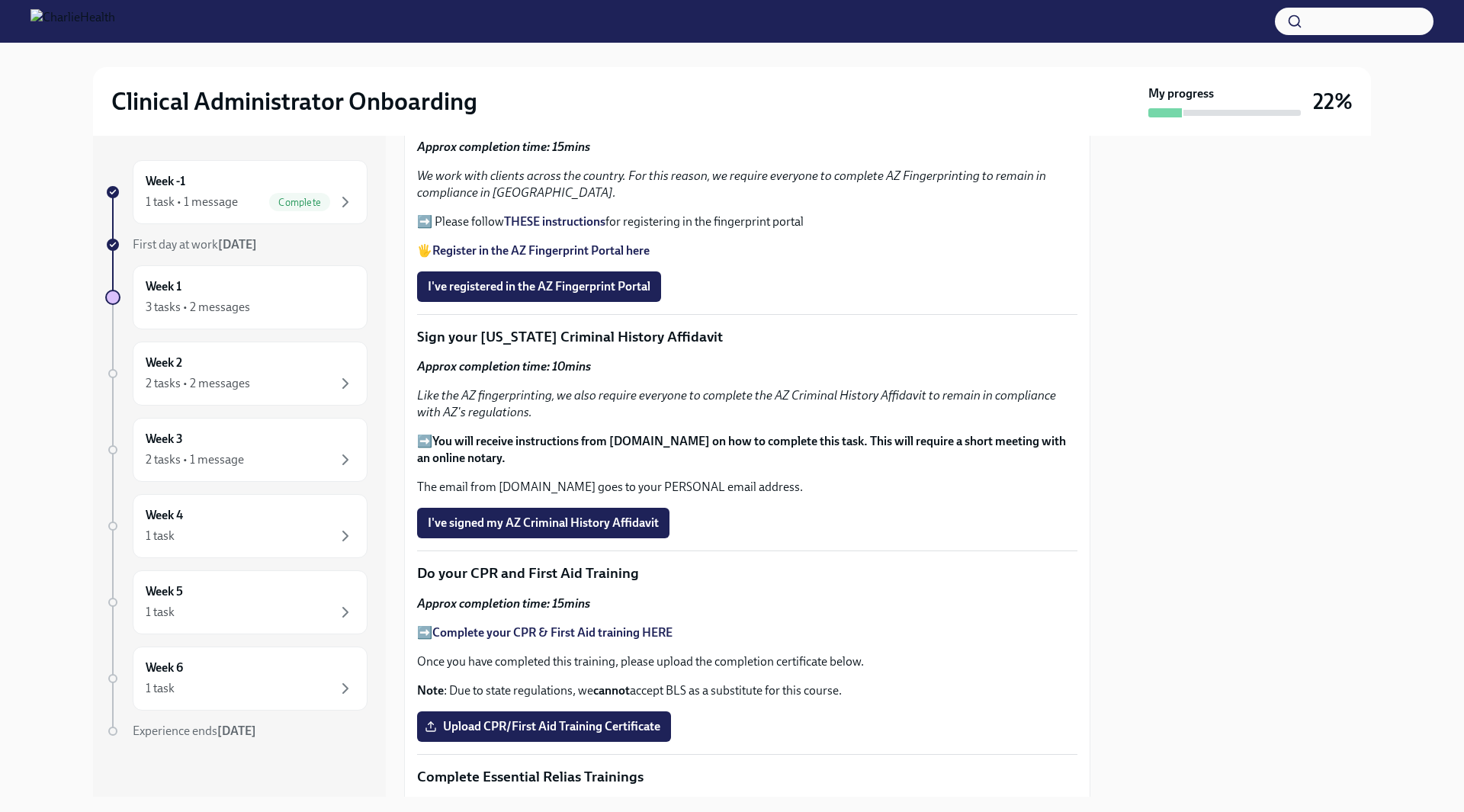
scroll to position [610, 0]
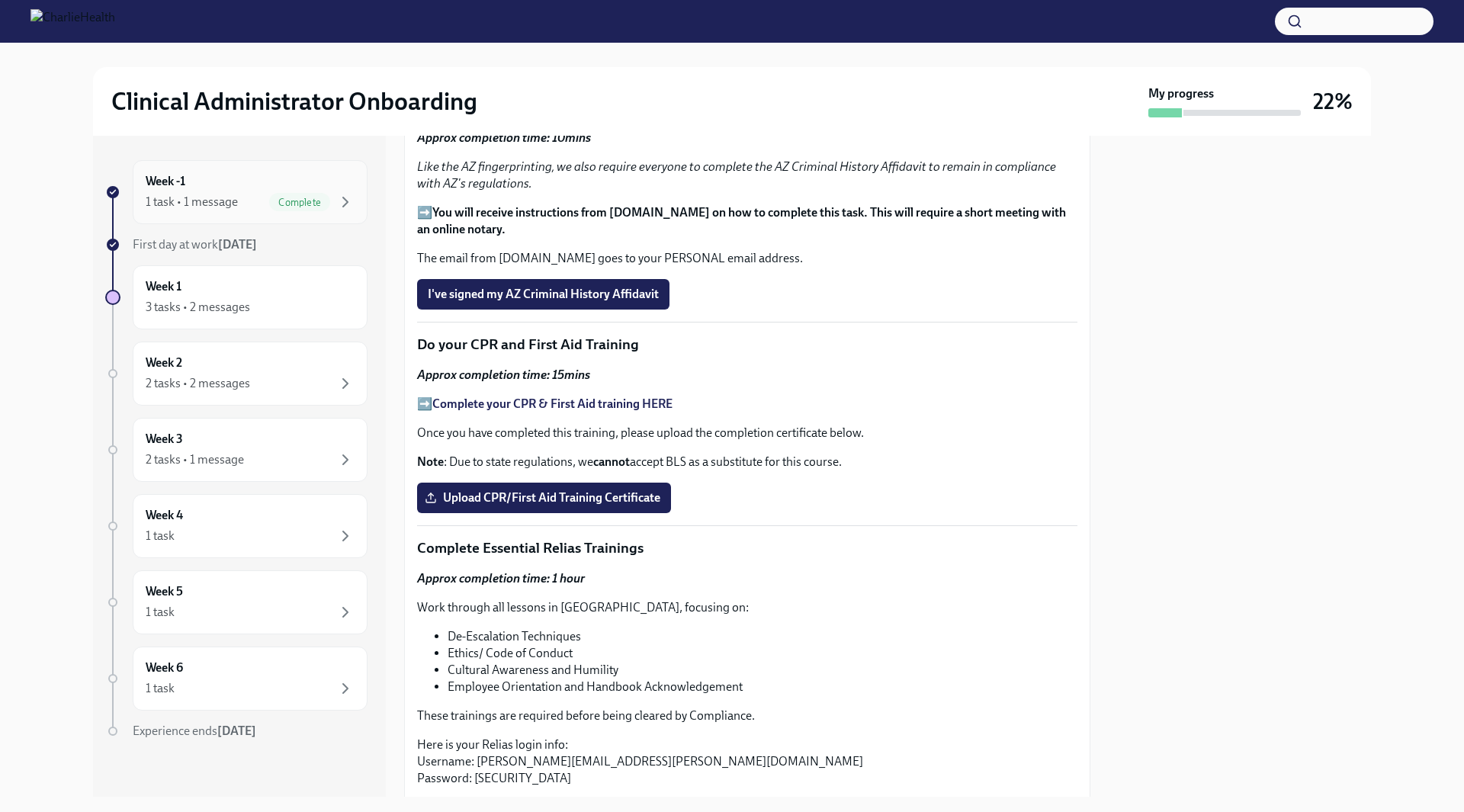
click at [196, 186] on div "Week -1 1 task • 1 message Complete" at bounding box center [250, 192] width 209 height 38
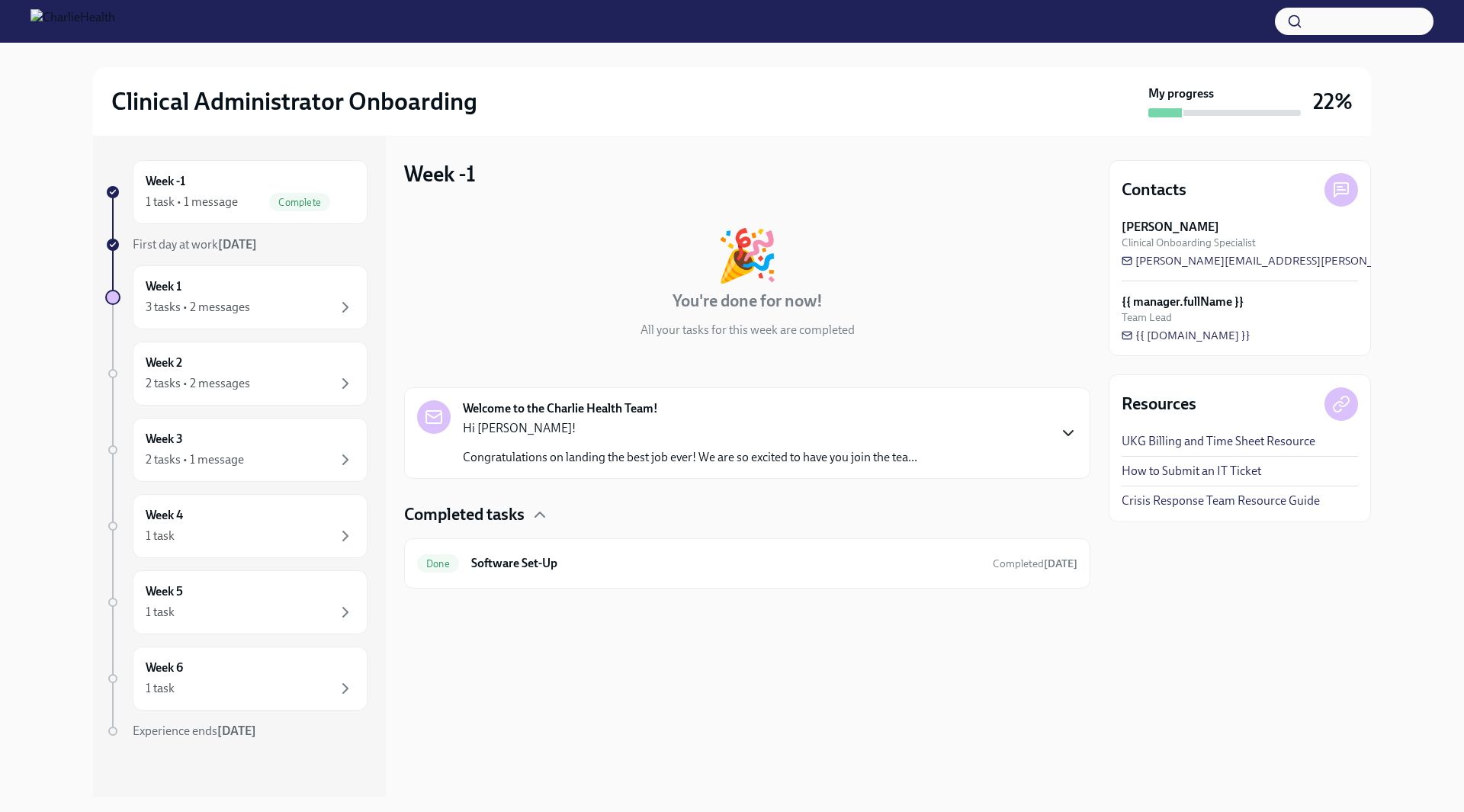
click at [1067, 426] on icon "button" at bounding box center [1068, 433] width 18 height 18
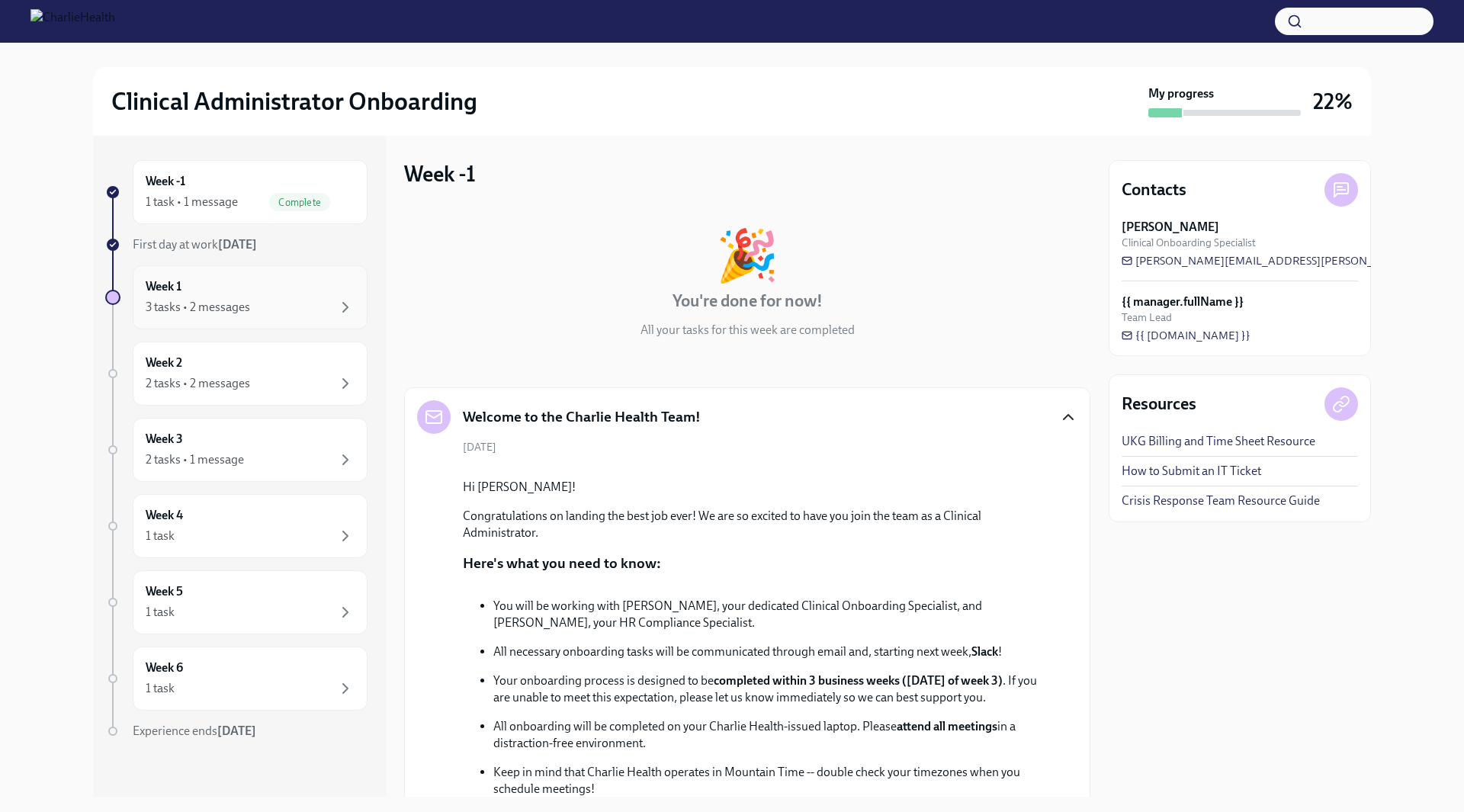
click at [270, 305] on div "3 tasks • 2 messages" at bounding box center [250, 307] width 209 height 18
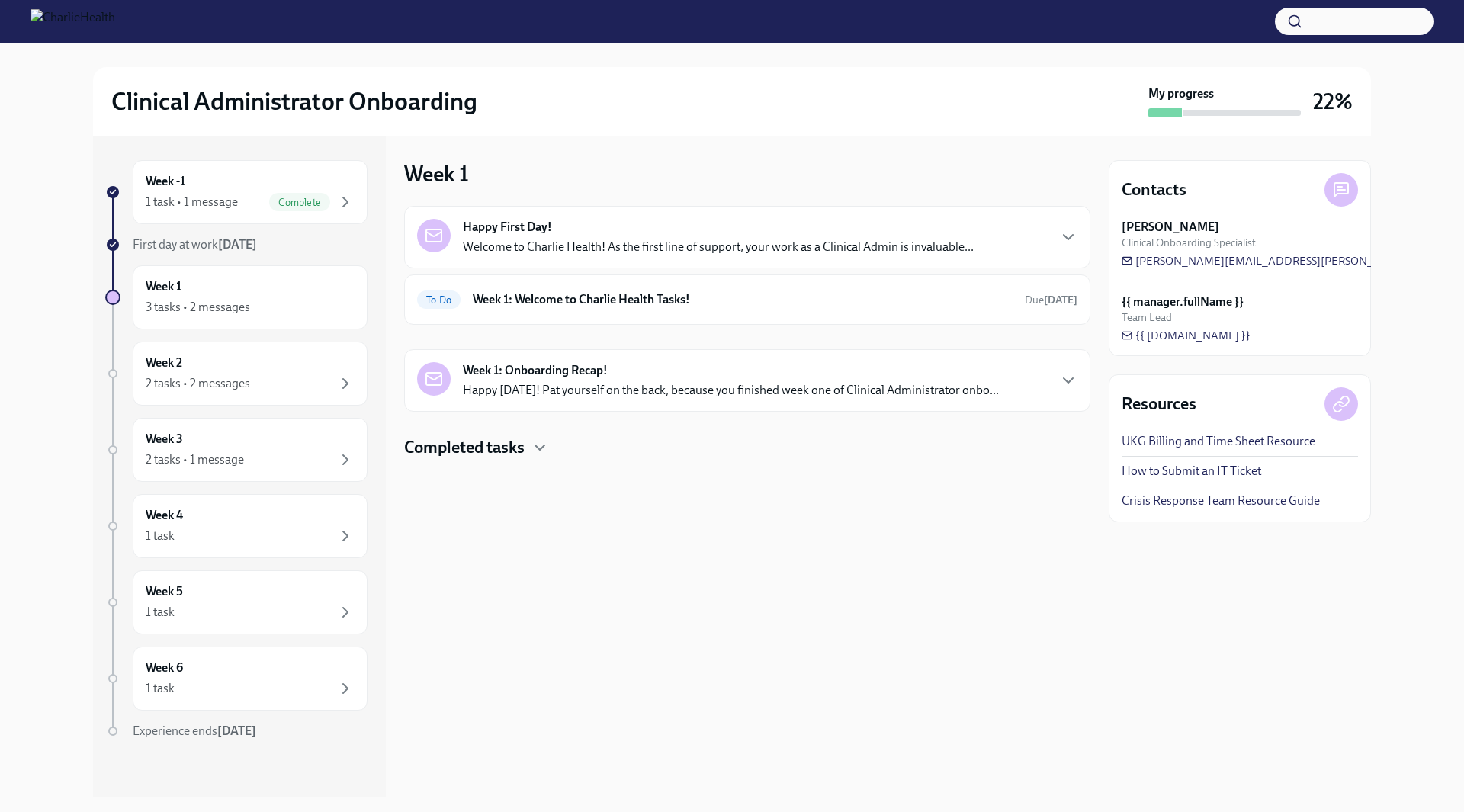
click at [682, 245] on p "Welcome to Charlie Health! As the first line of support, your work as a Clinica…" at bounding box center [718, 247] width 511 height 17
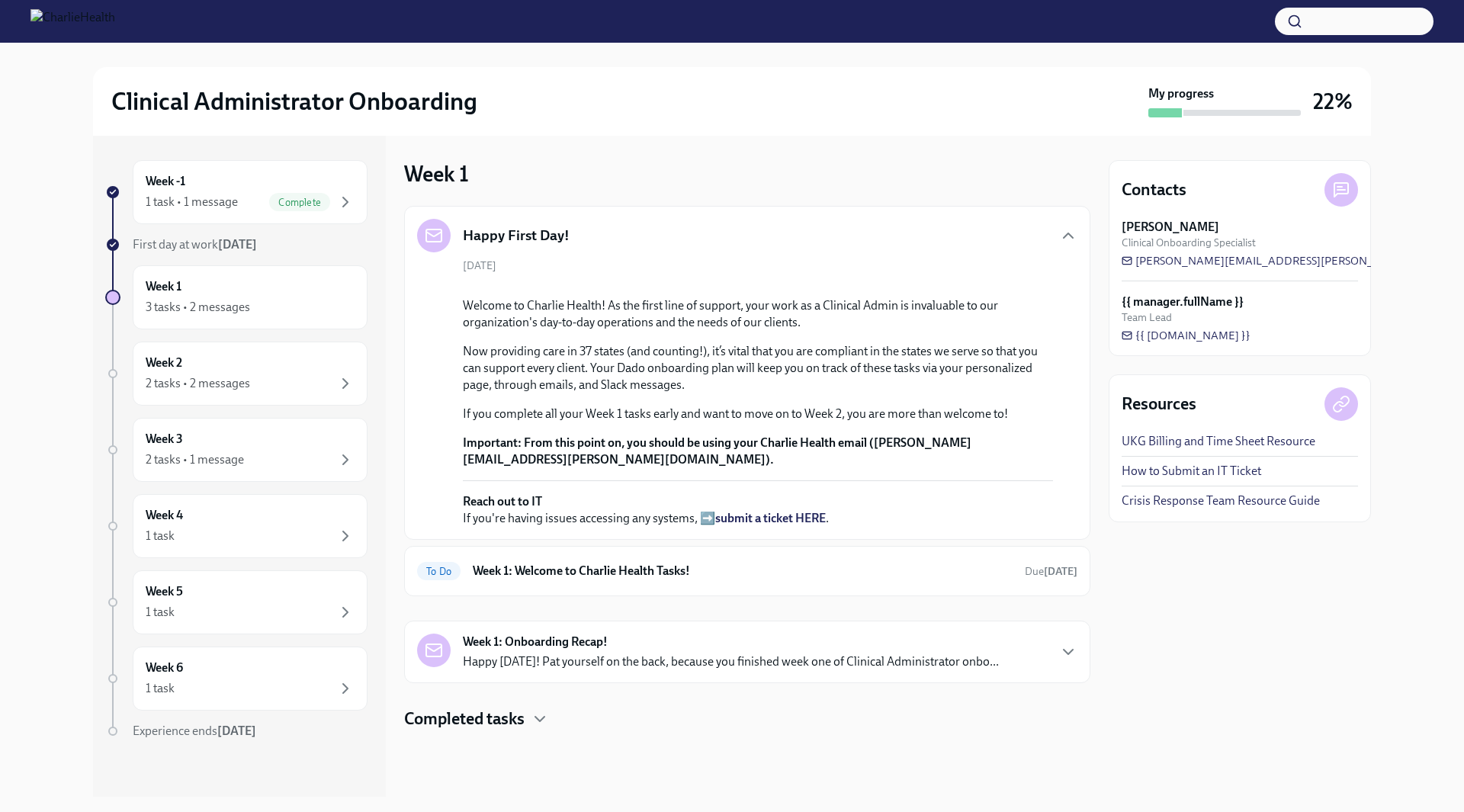
click at [682, 245] on div "Happy First Day!" at bounding box center [746, 235] width 660 height 33
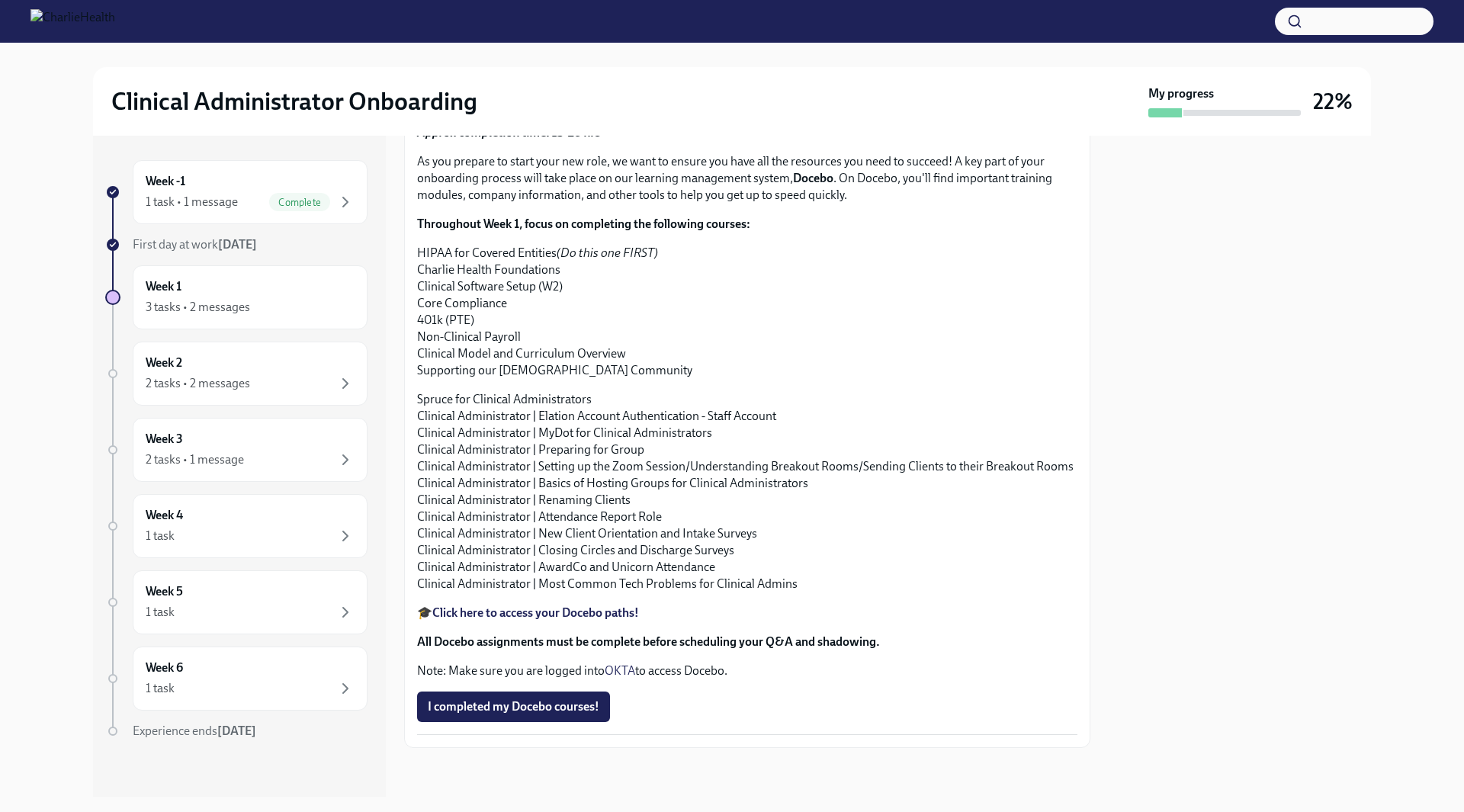
scroll to position [1738, 0]
